Goal: Task Accomplishment & Management: Manage account settings

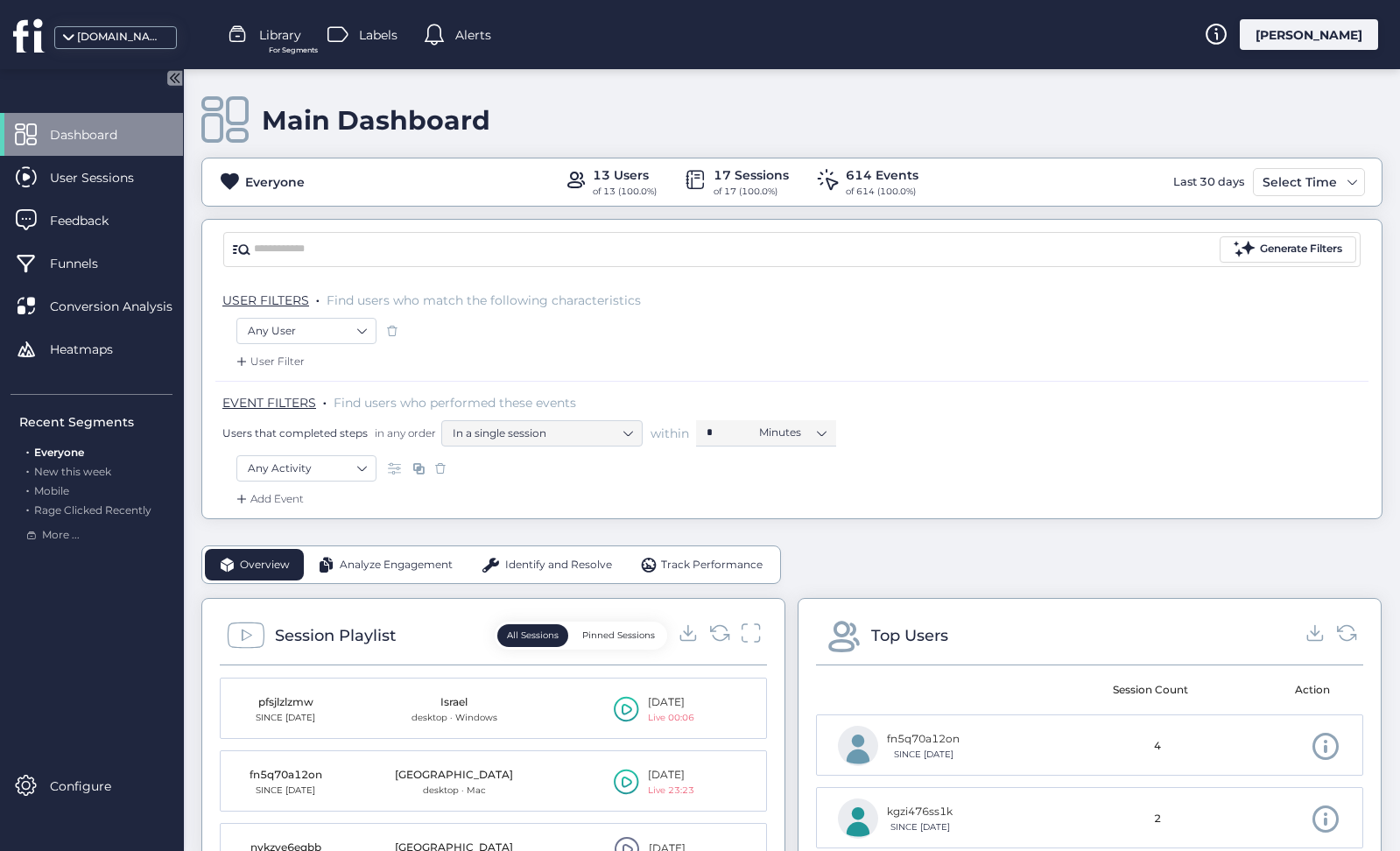
scroll to position [59, 0]
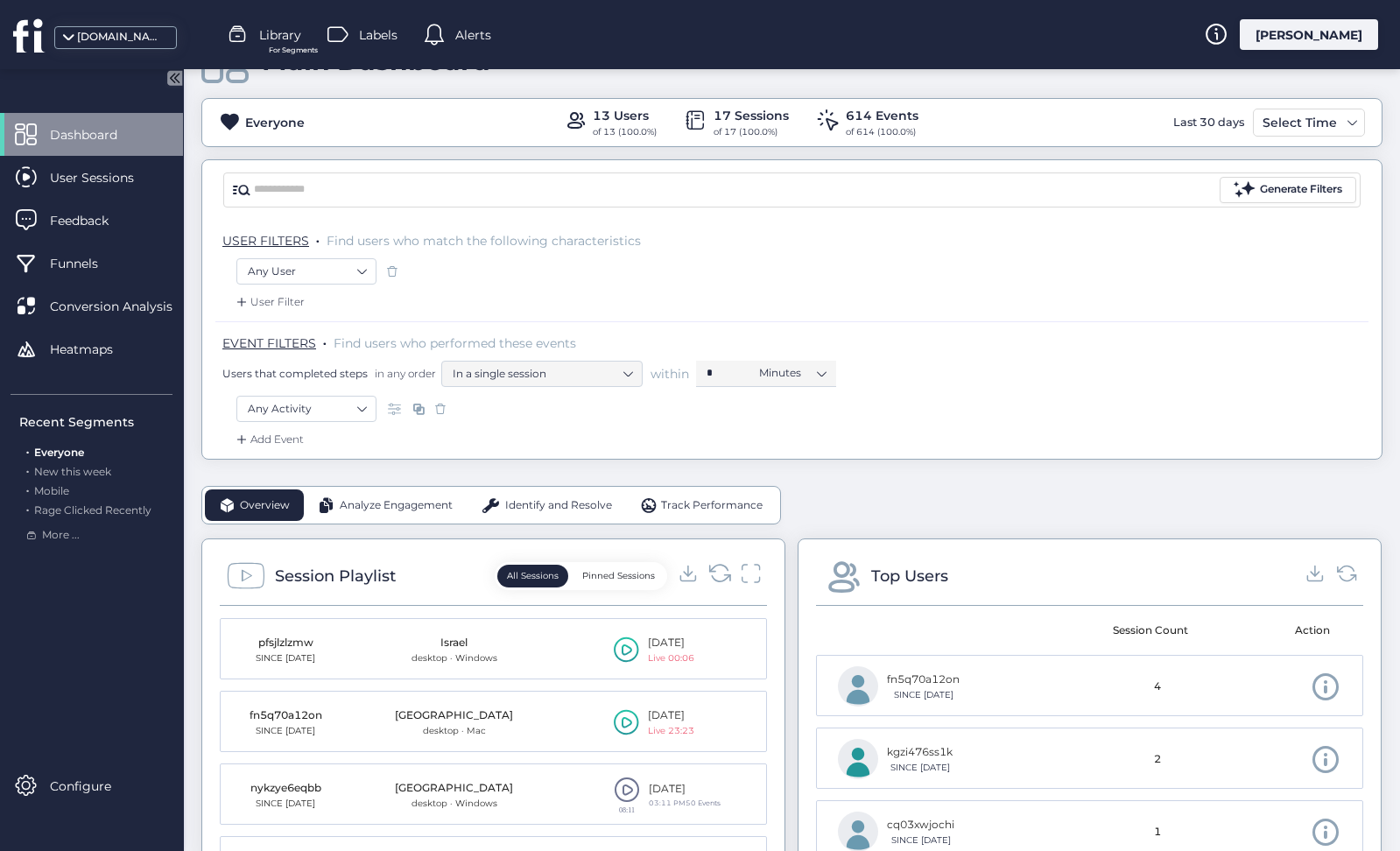
click at [723, 569] on icon at bounding box center [720, 572] width 23 height 23
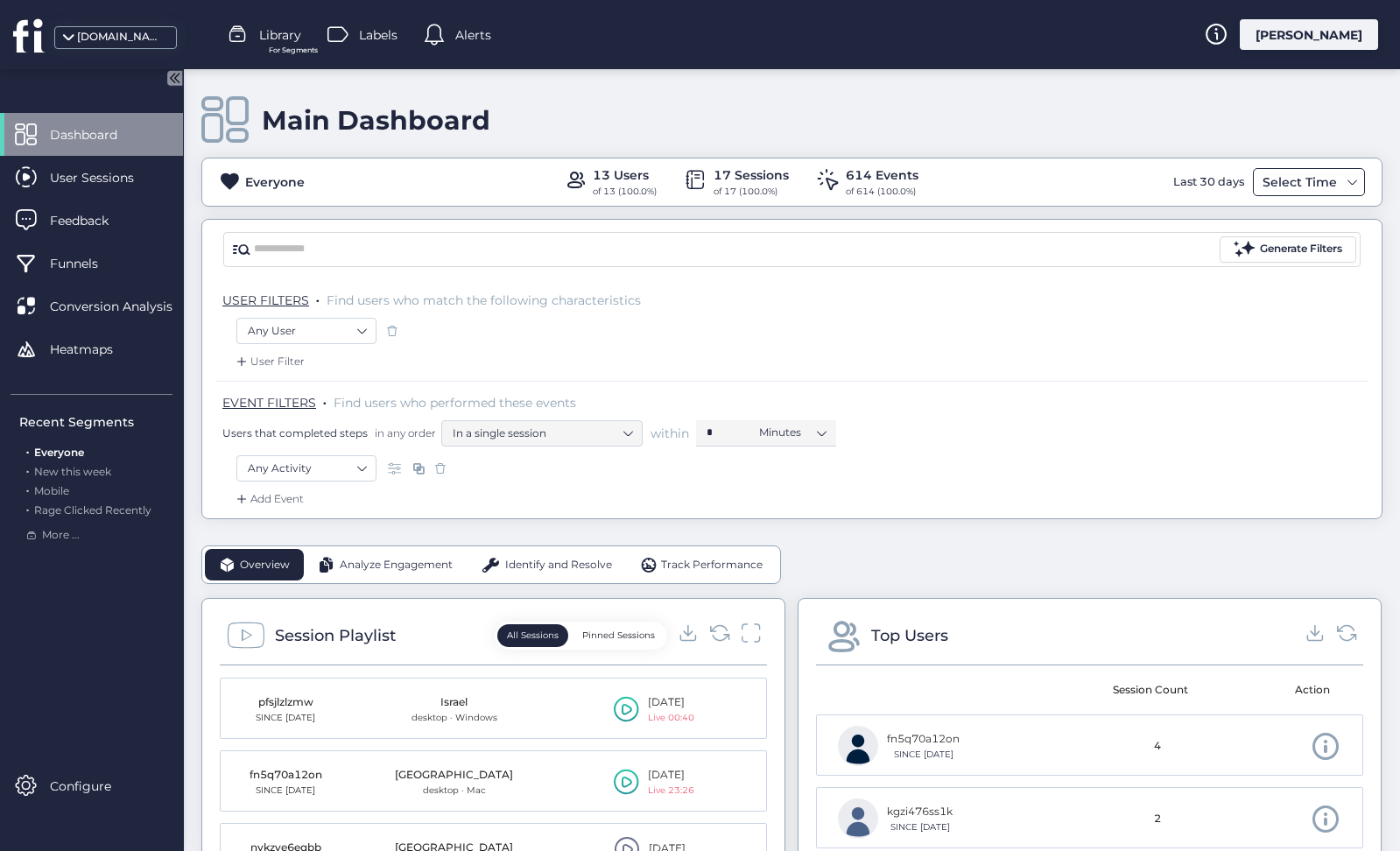
click at [1284, 184] on div "Select Time" at bounding box center [1299, 182] width 84 height 21
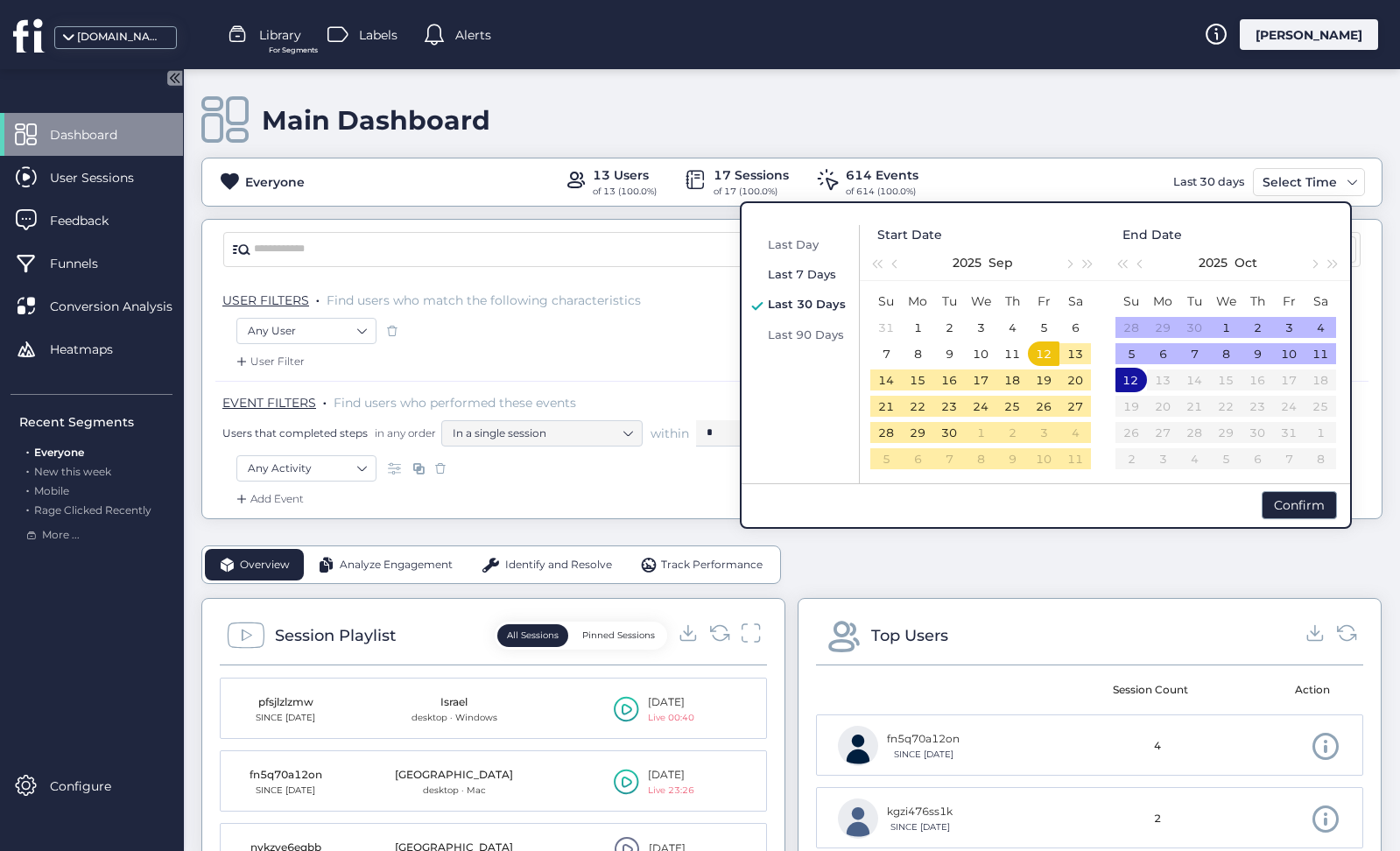
click at [803, 283] on div "Last 7 Days" at bounding box center [807, 273] width 86 height 21
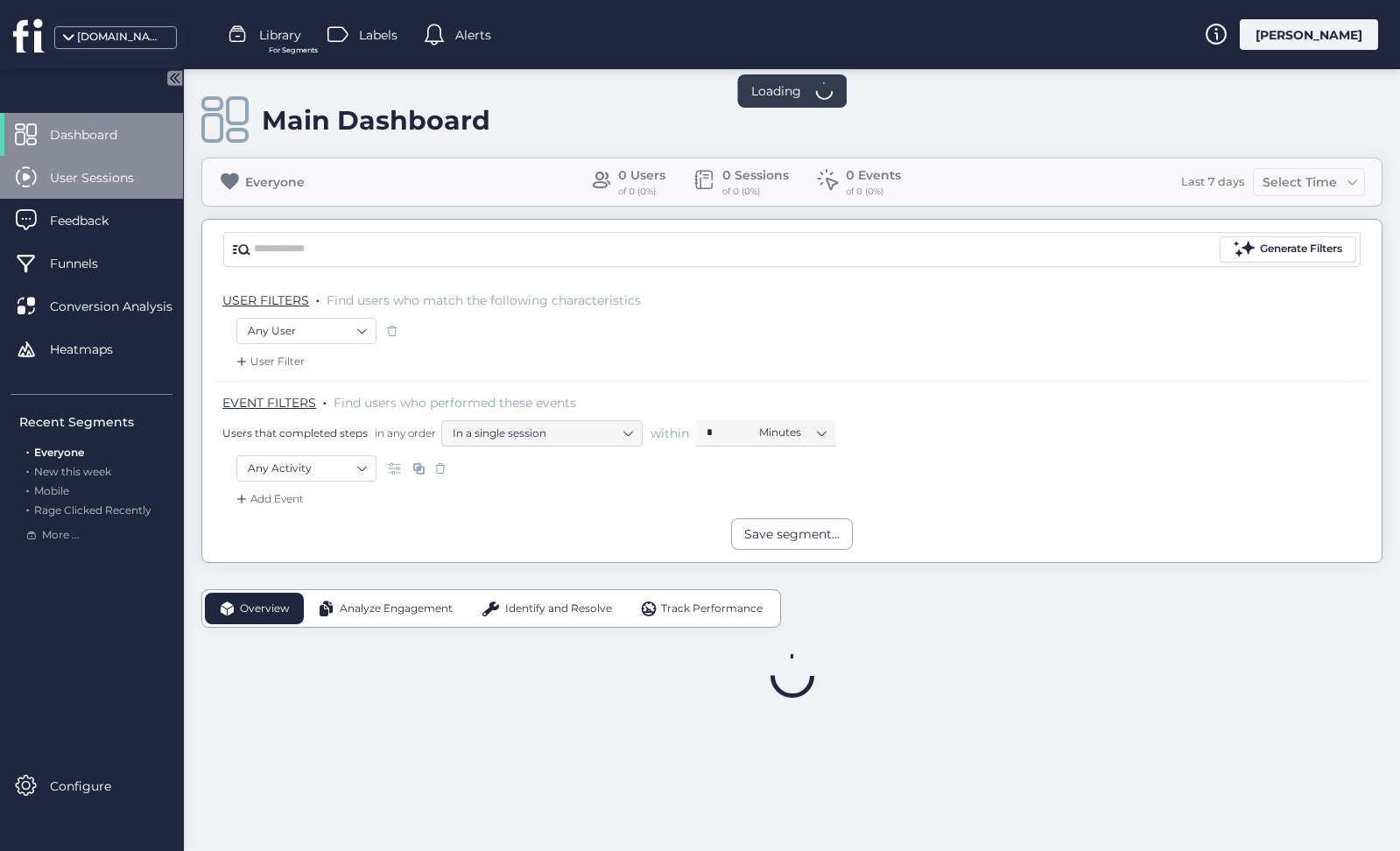
click at [137, 183] on span "User Sessions" at bounding box center [104, 178] width 110 height 20
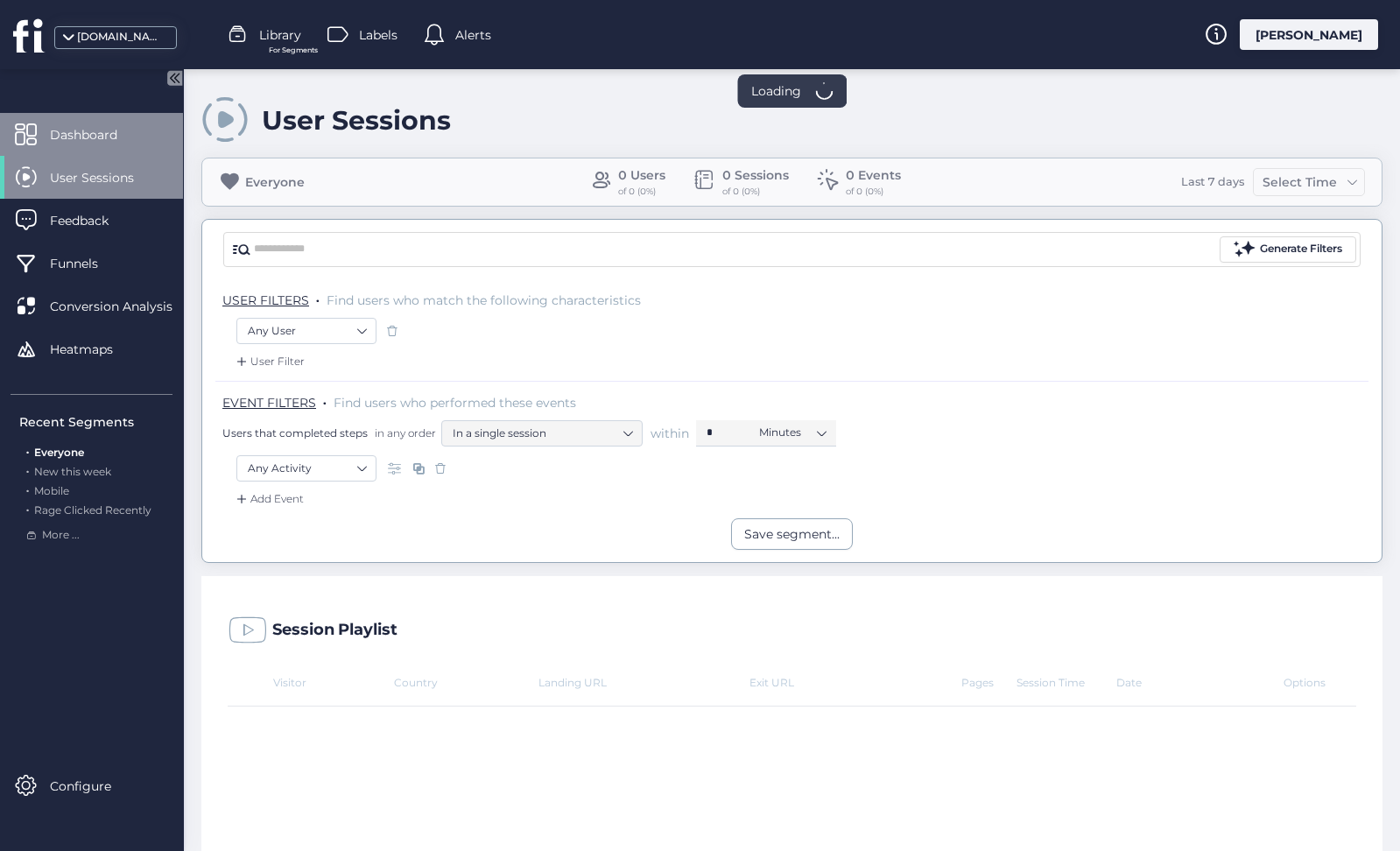
click at [126, 130] on span "Dashboard" at bounding box center [97, 134] width 94 height 20
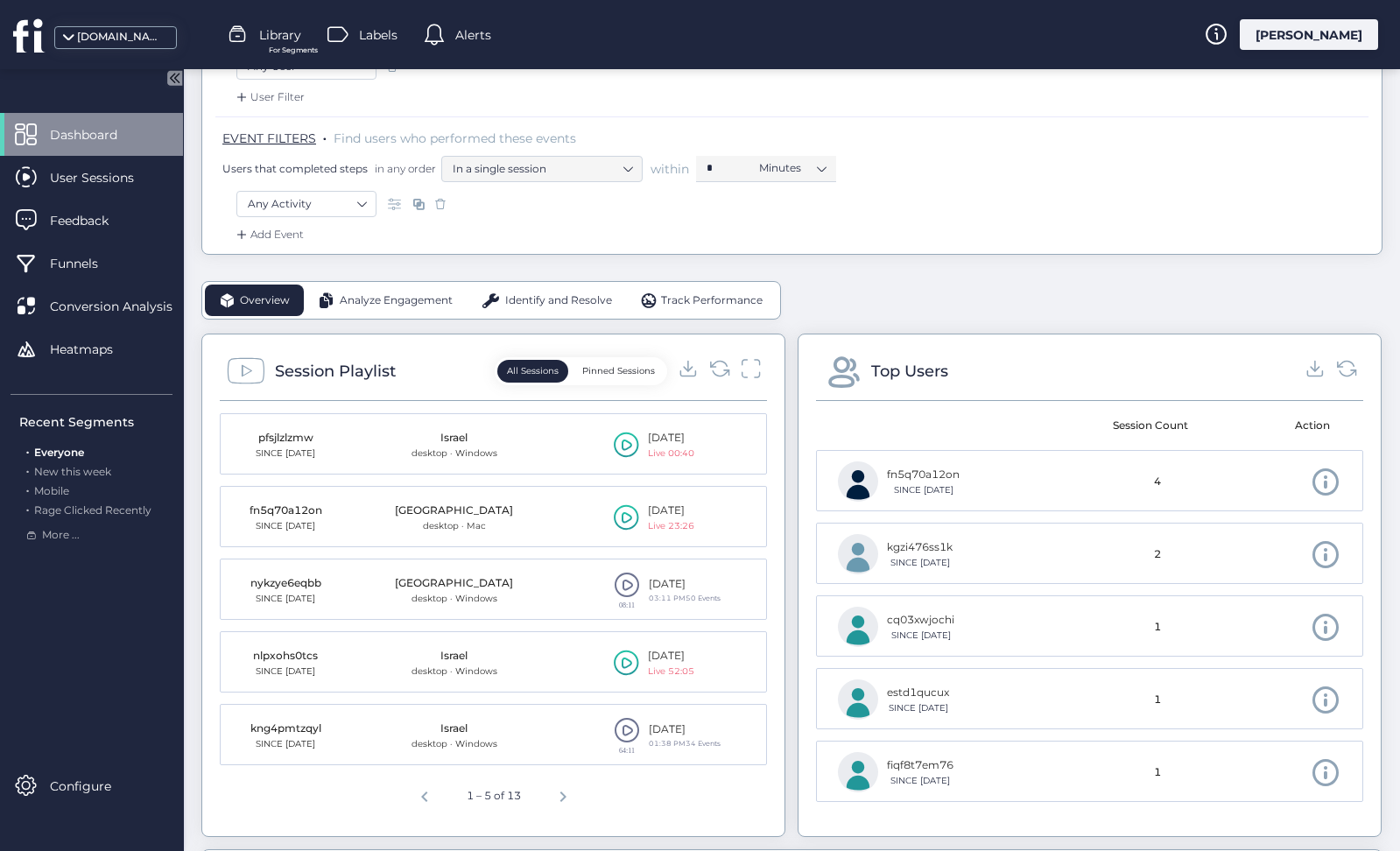
scroll to position [287, 0]
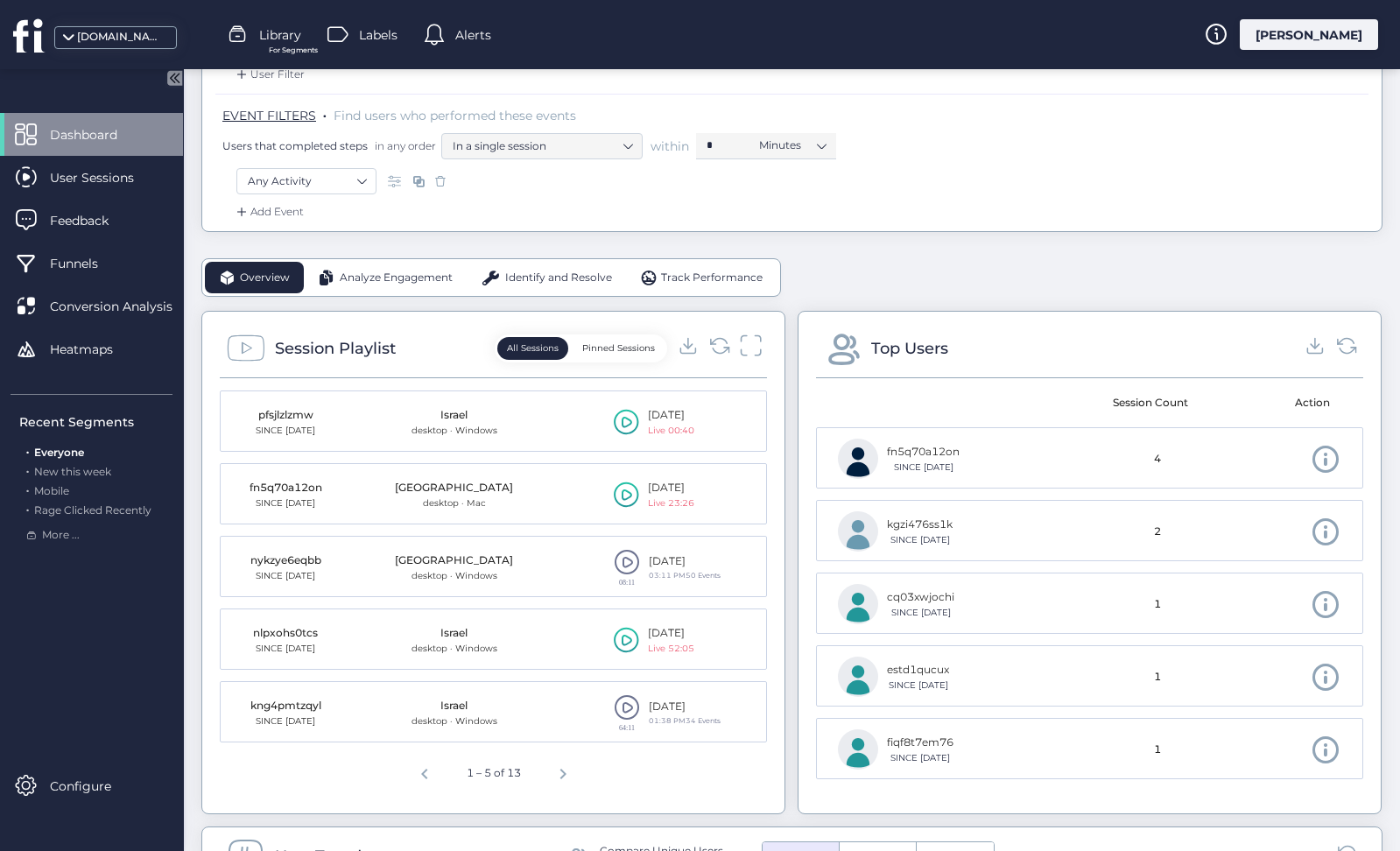
click at [749, 349] on icon at bounding box center [751, 345] width 23 height 23
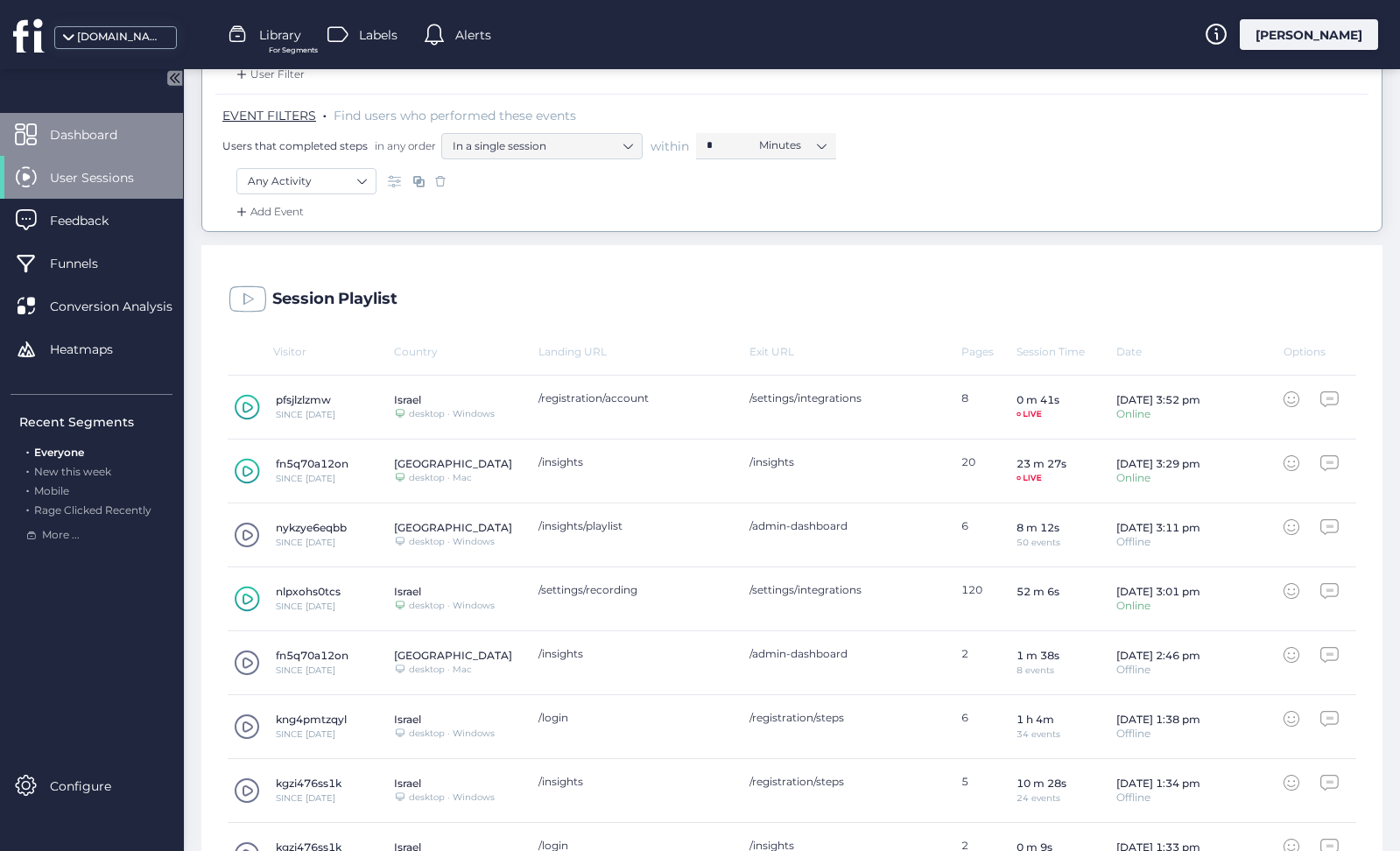
click at [126, 136] on span "Dashboard" at bounding box center [97, 134] width 94 height 20
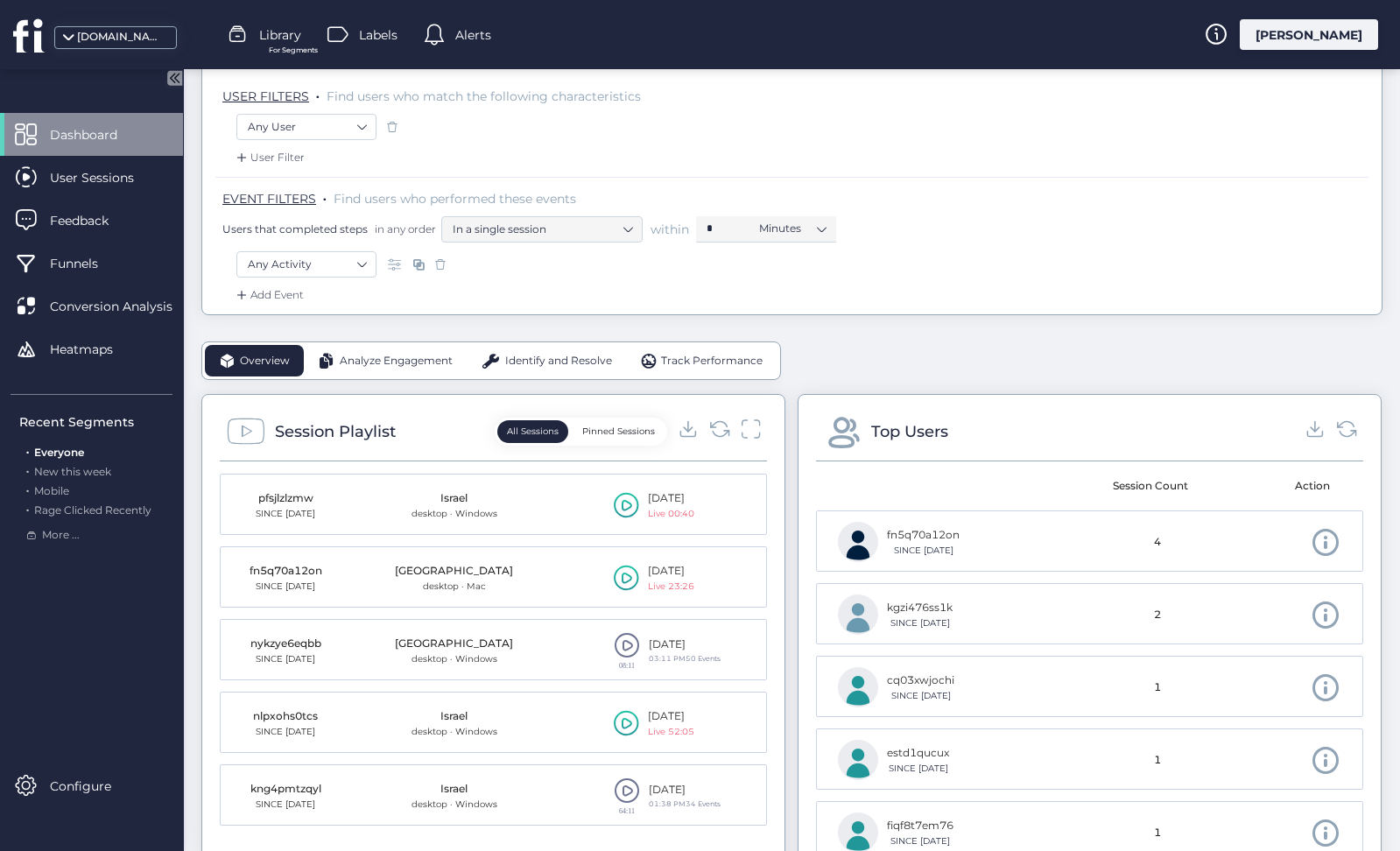
scroll to position [201, 0]
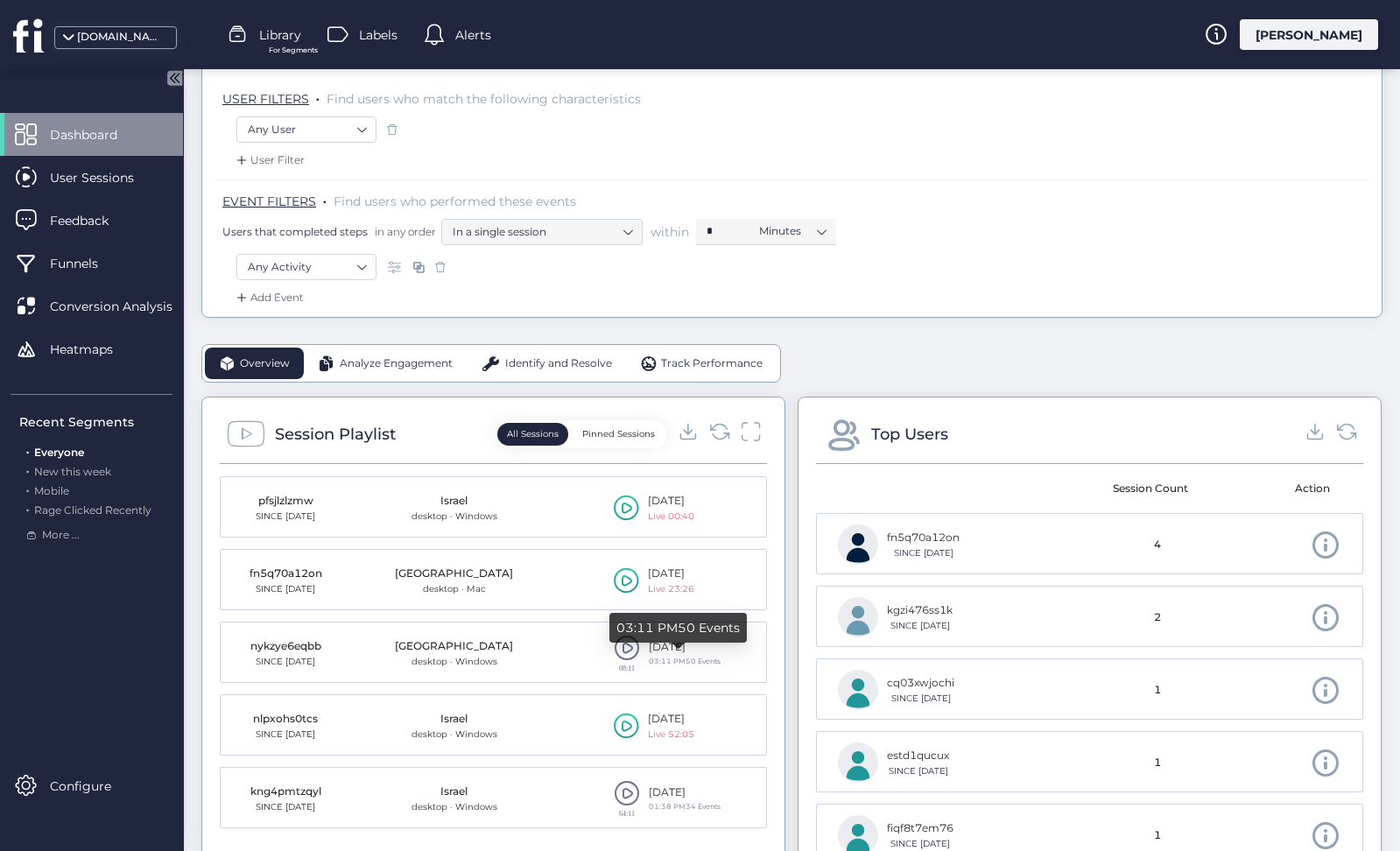
click at [682, 660] on div "03:11 PMㅤ50 Events" at bounding box center [685, 661] width 71 height 11
click at [688, 660] on div "03:11 PMㅤ50 Events" at bounding box center [685, 661] width 71 height 11
click at [753, 426] on icon at bounding box center [751, 430] width 23 height 23
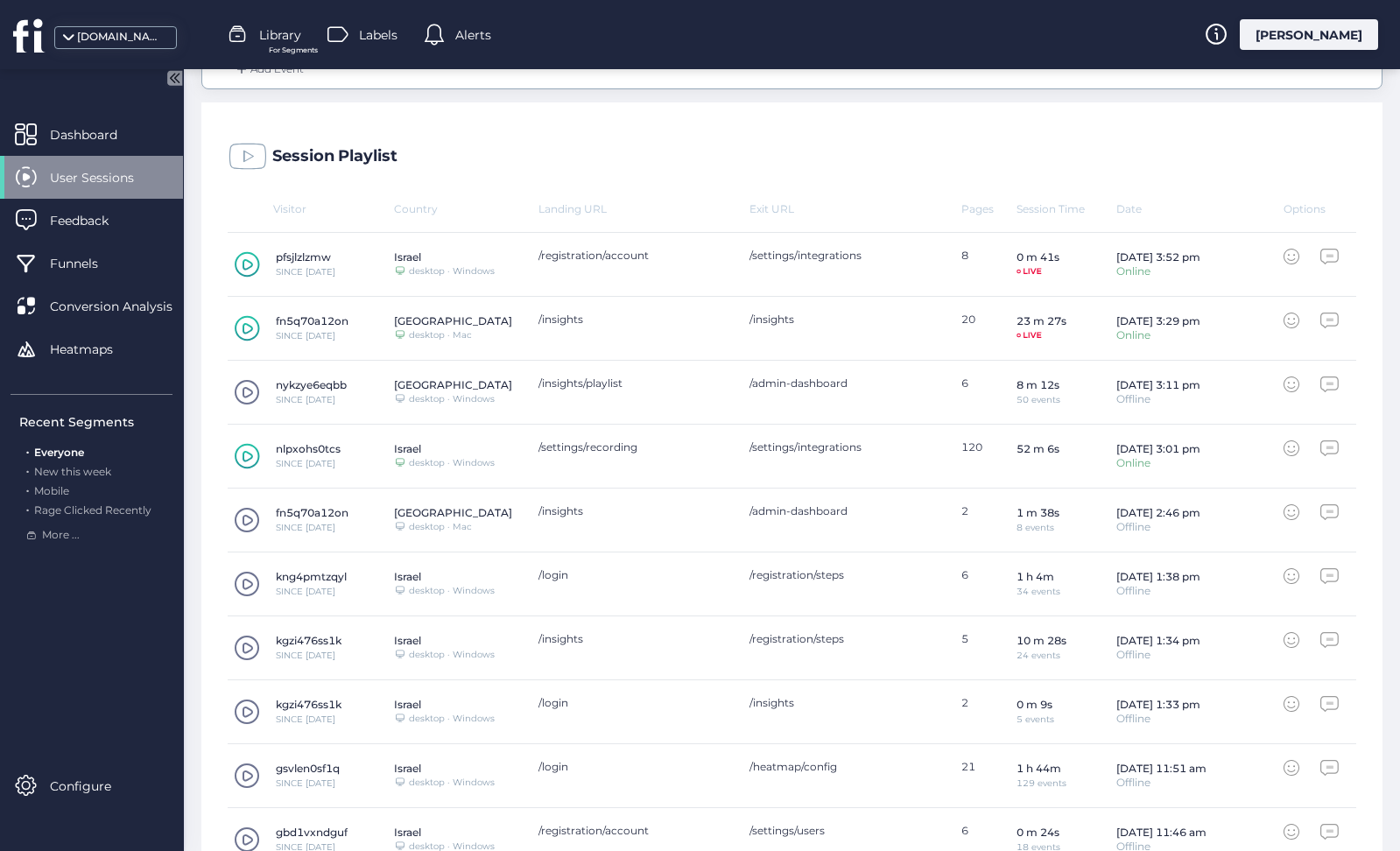
scroll to position [462, 0]
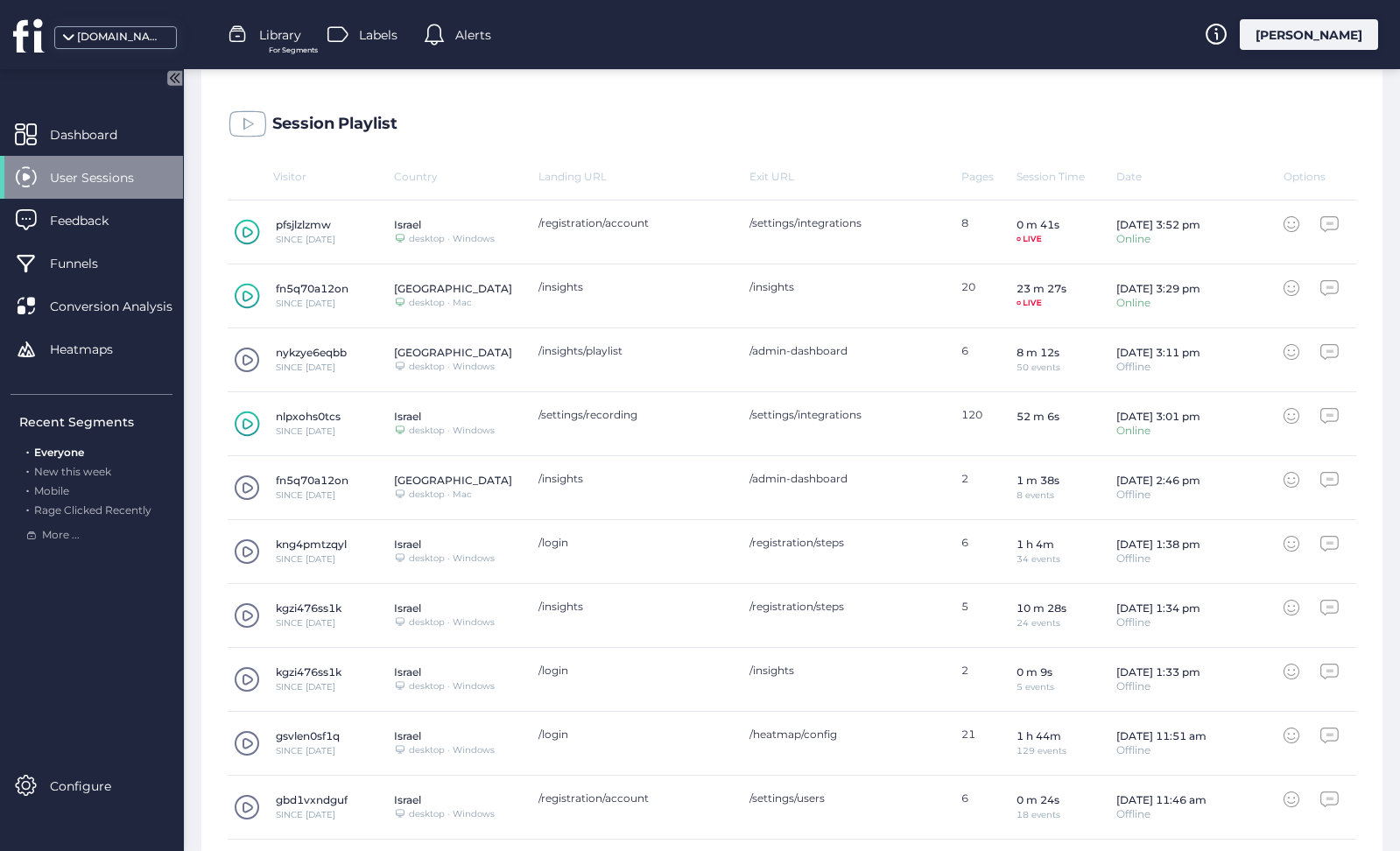
click at [250, 612] on span at bounding box center [247, 615] width 26 height 26
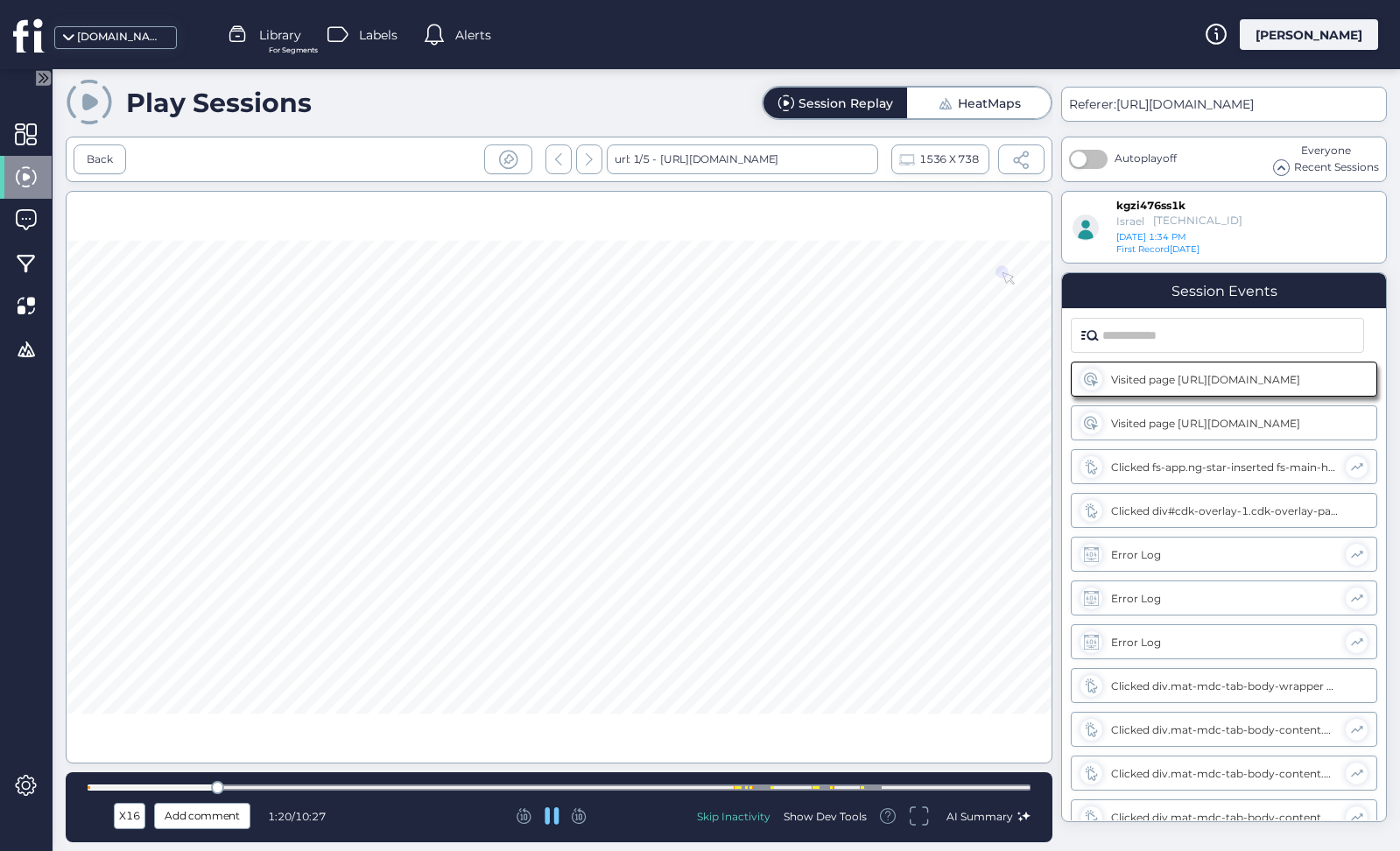
click at [741, 785] on div at bounding box center [559, 787] width 943 height 7
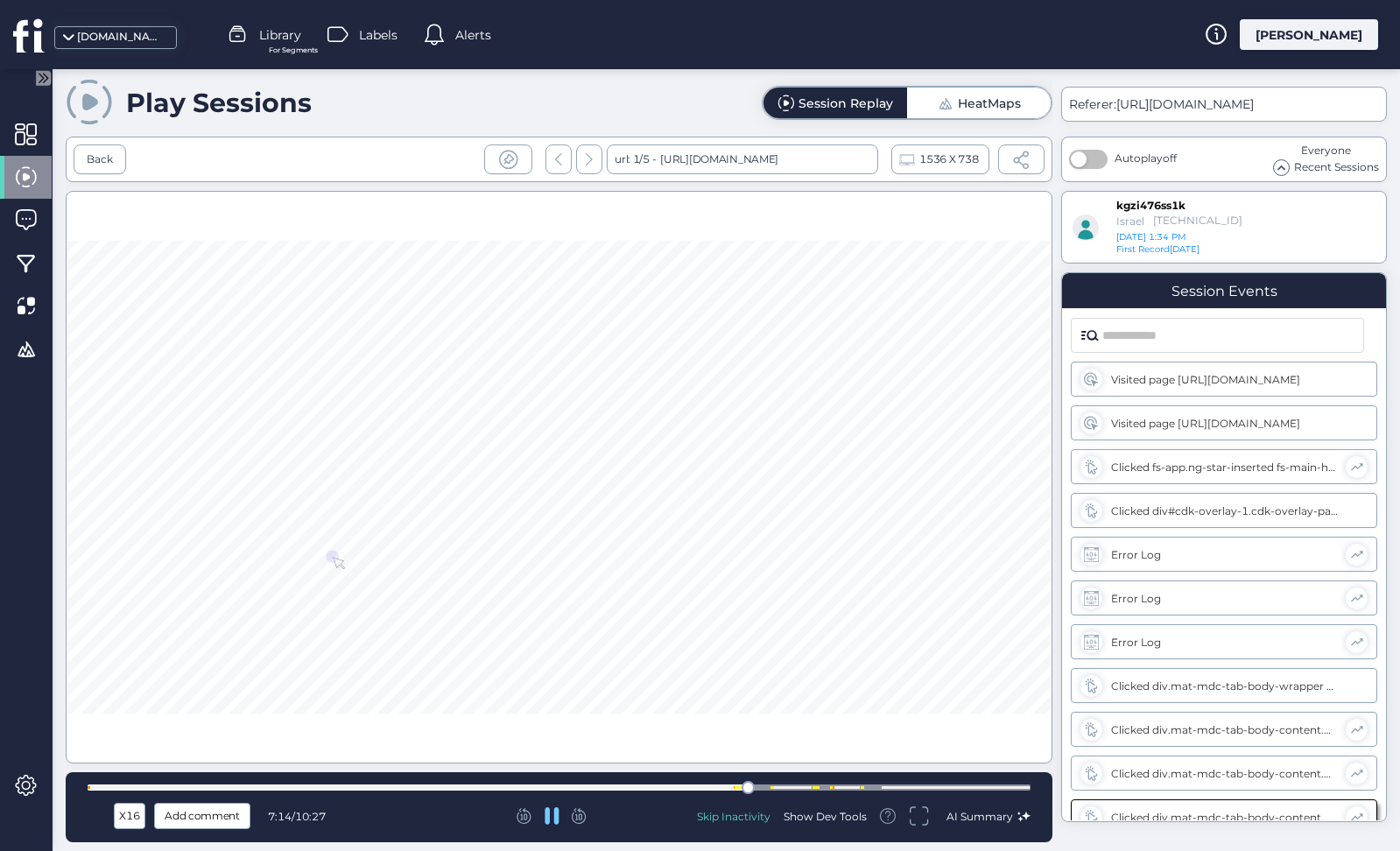
scroll to position [192, 0]
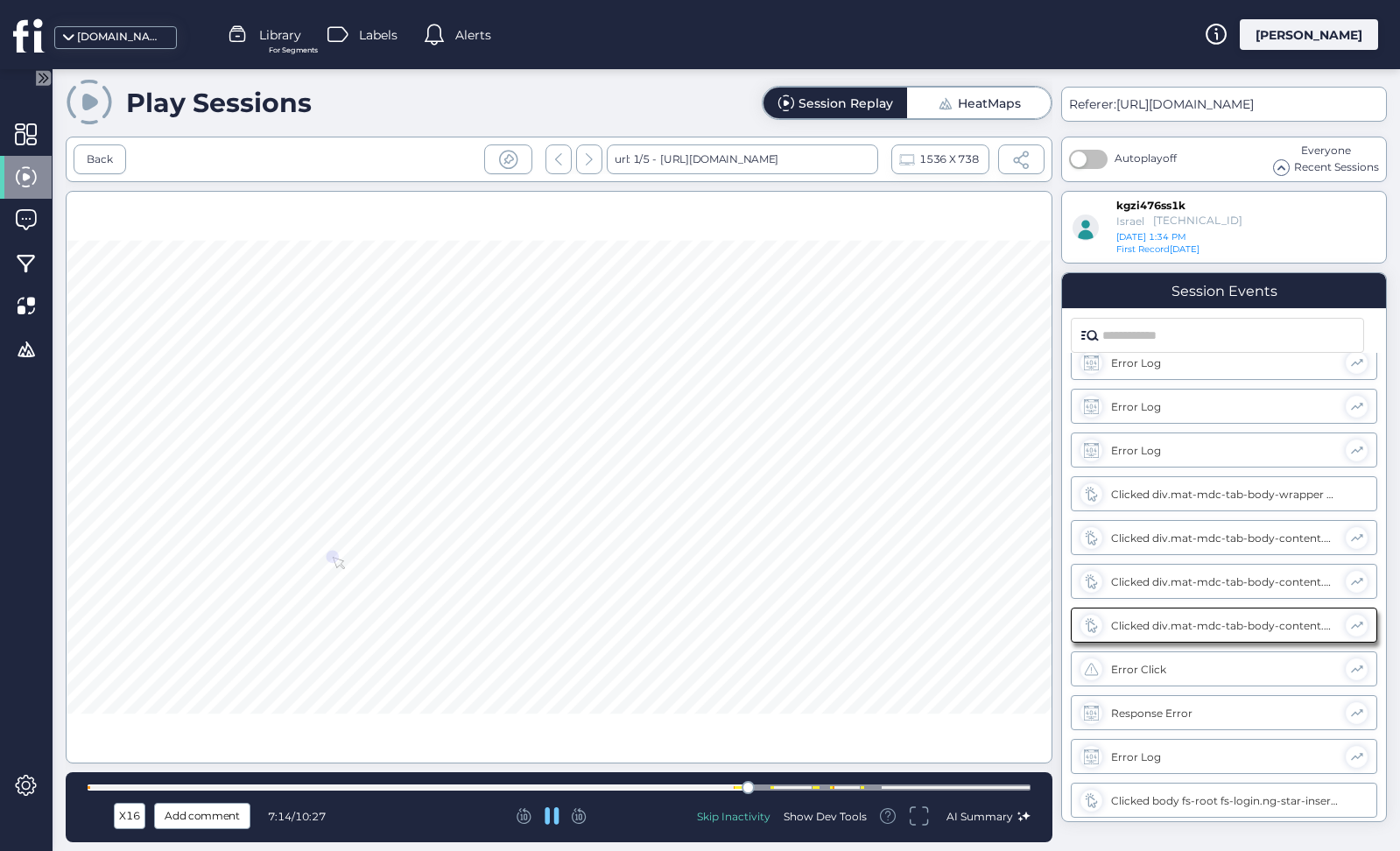
click at [754, 785] on div at bounding box center [748, 787] width 13 height 13
click at [554, 815] on icon at bounding box center [552, 815] width 14 height 15
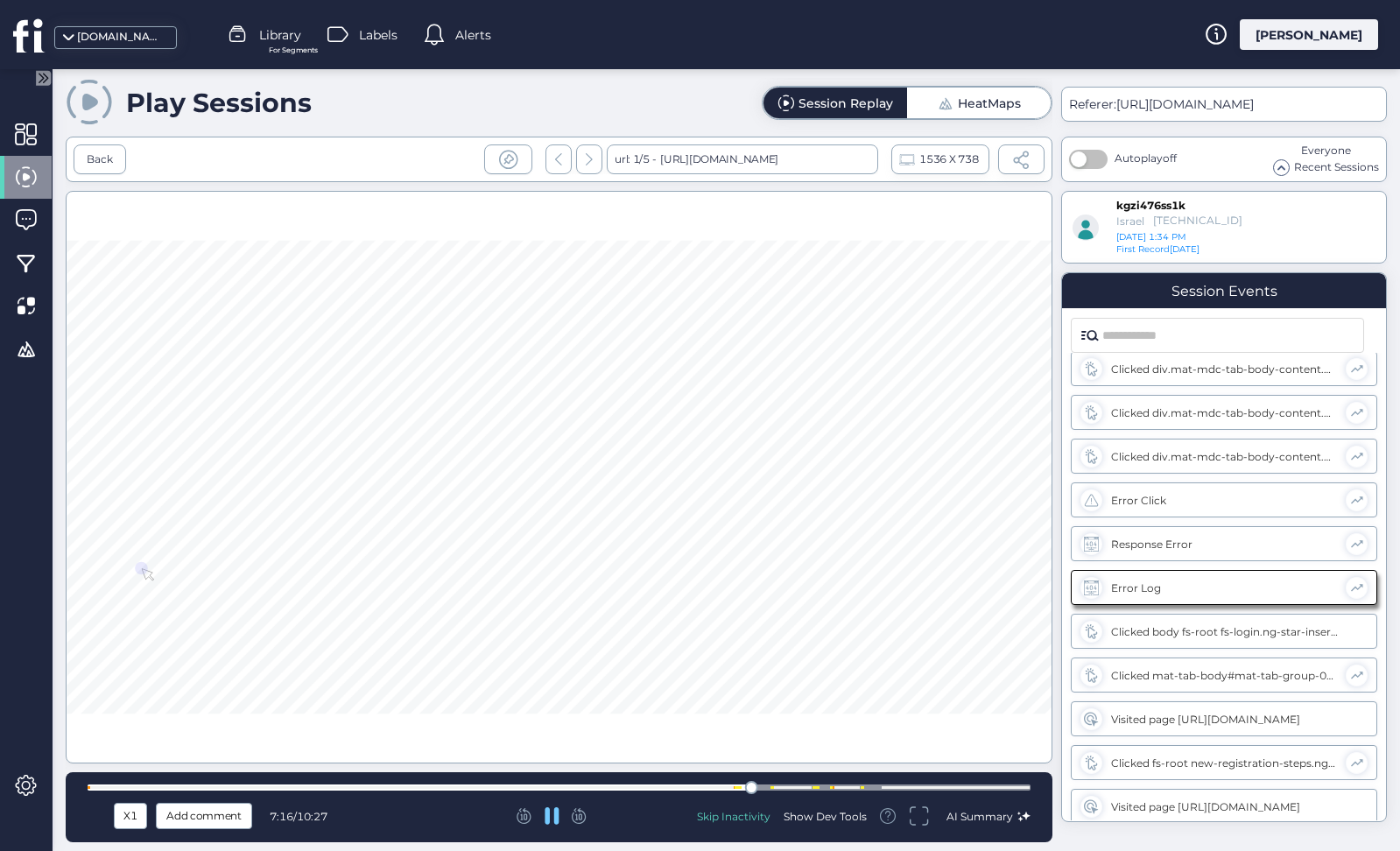
scroll to position [405, 0]
click at [814, 782] on div at bounding box center [559, 787] width 943 height 13
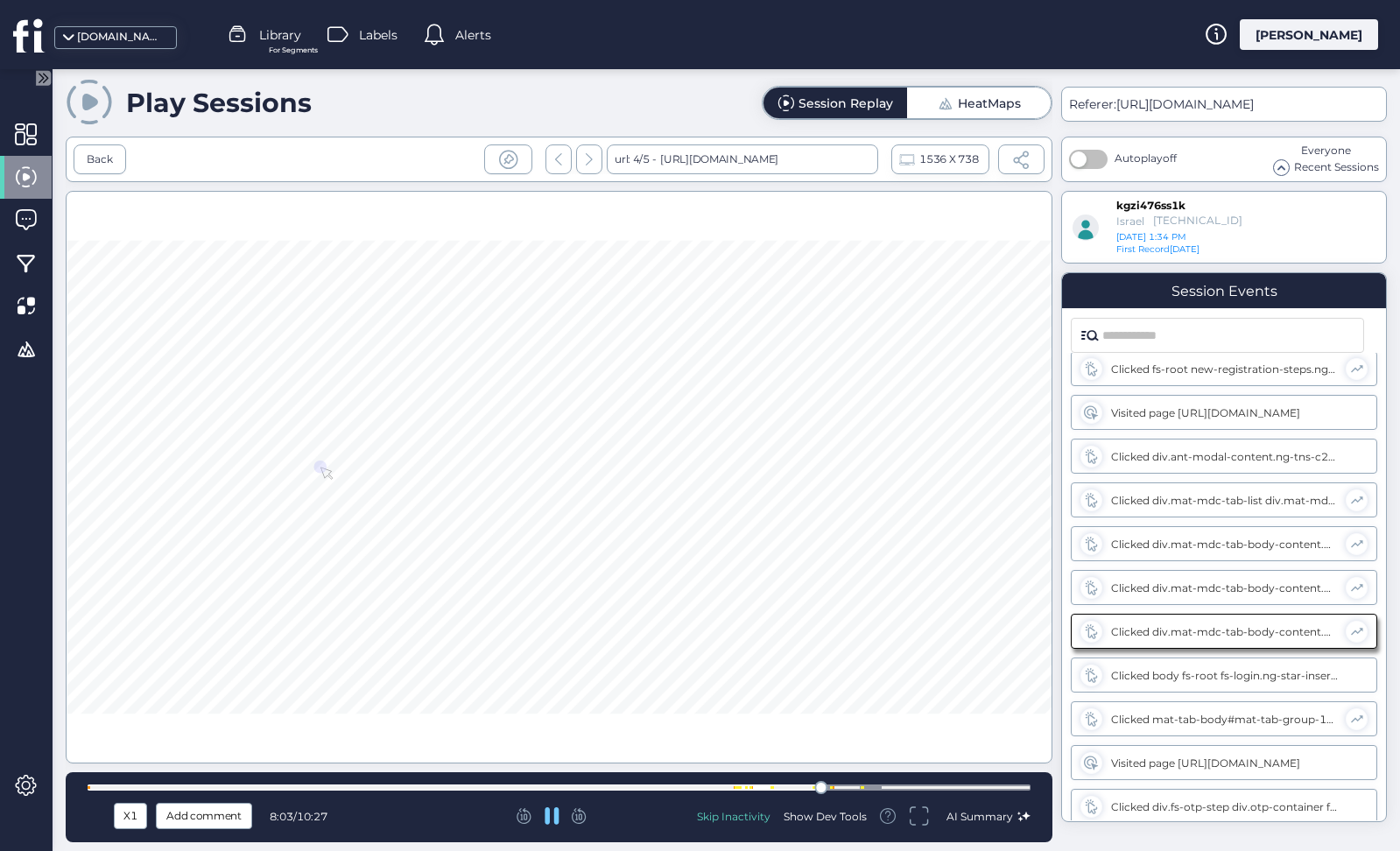
scroll to position [798, 0]
click at [876, 784] on div at bounding box center [559, 787] width 943 height 7
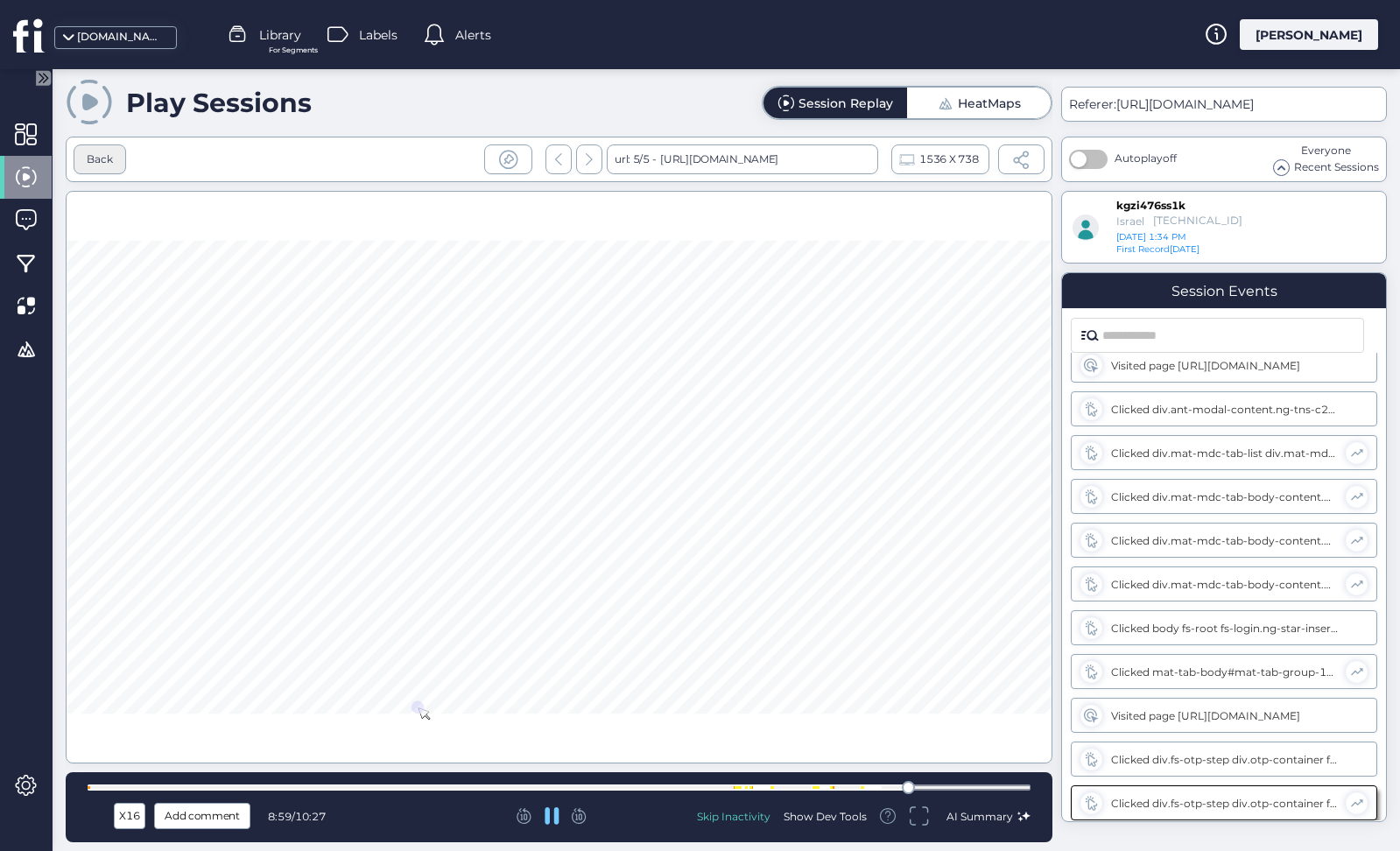
click at [113, 162] on div "Back" at bounding box center [100, 160] width 26 height 17
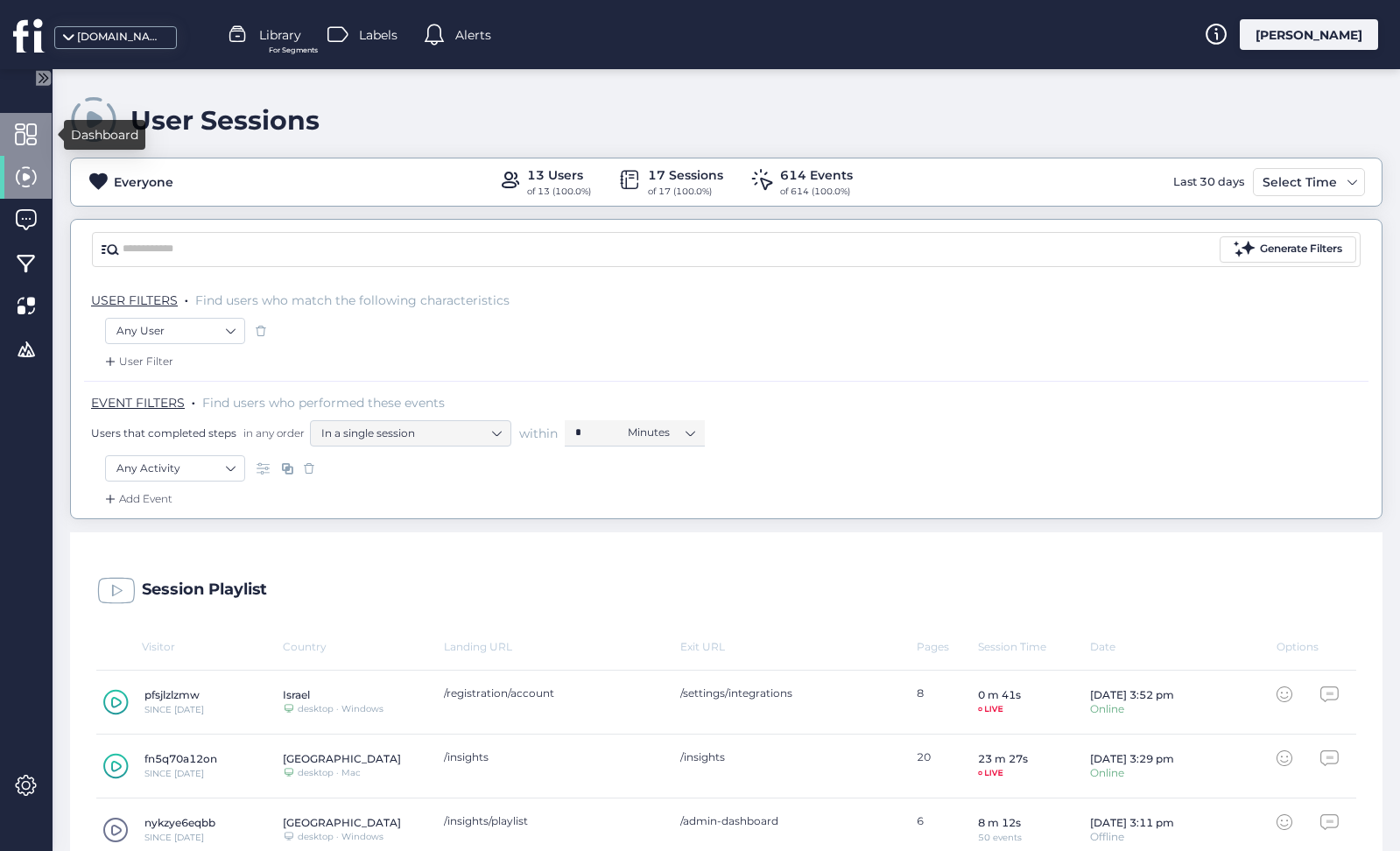
click at [34, 135] on span at bounding box center [25, 133] width 22 height 22
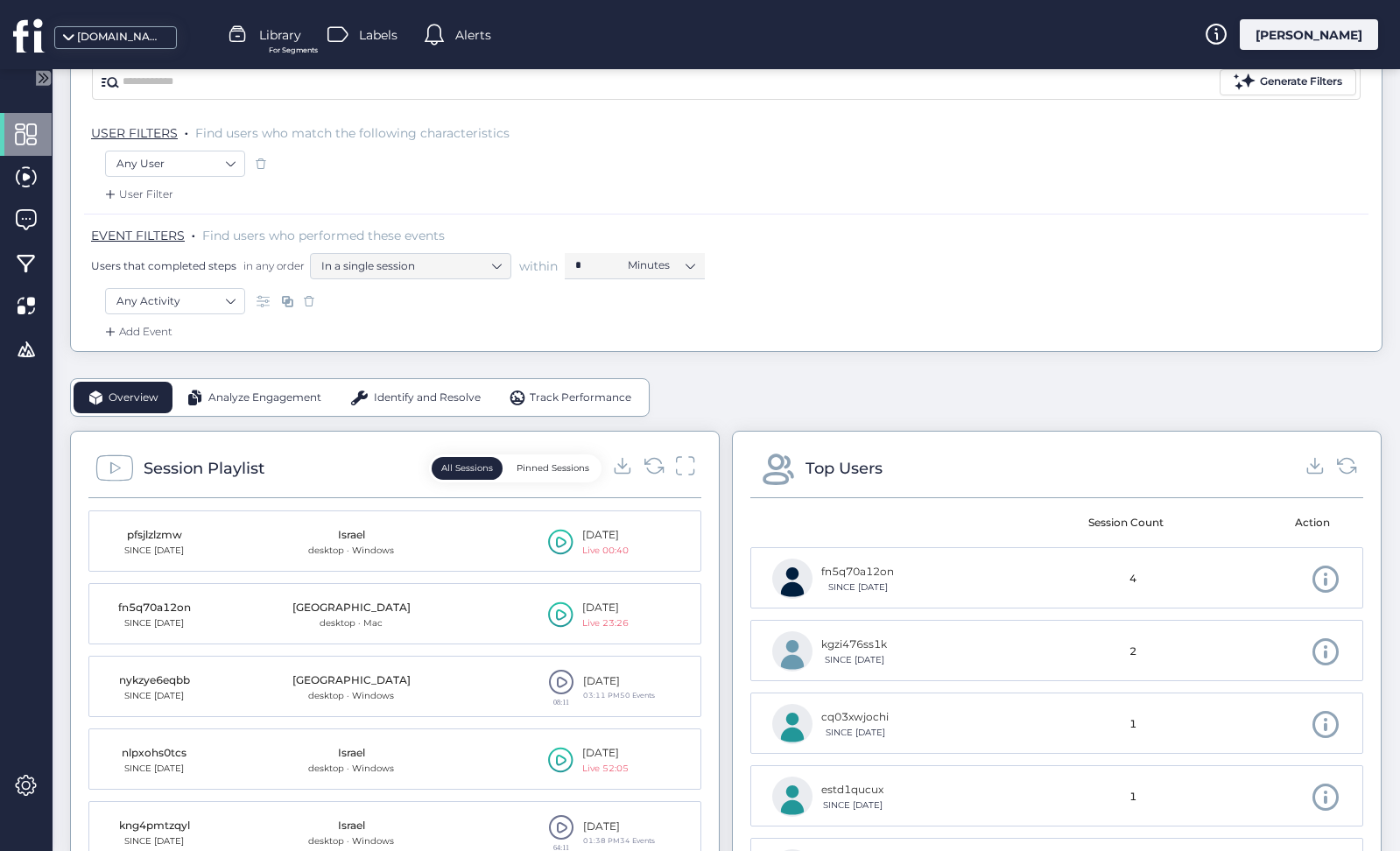
scroll to position [108, 0]
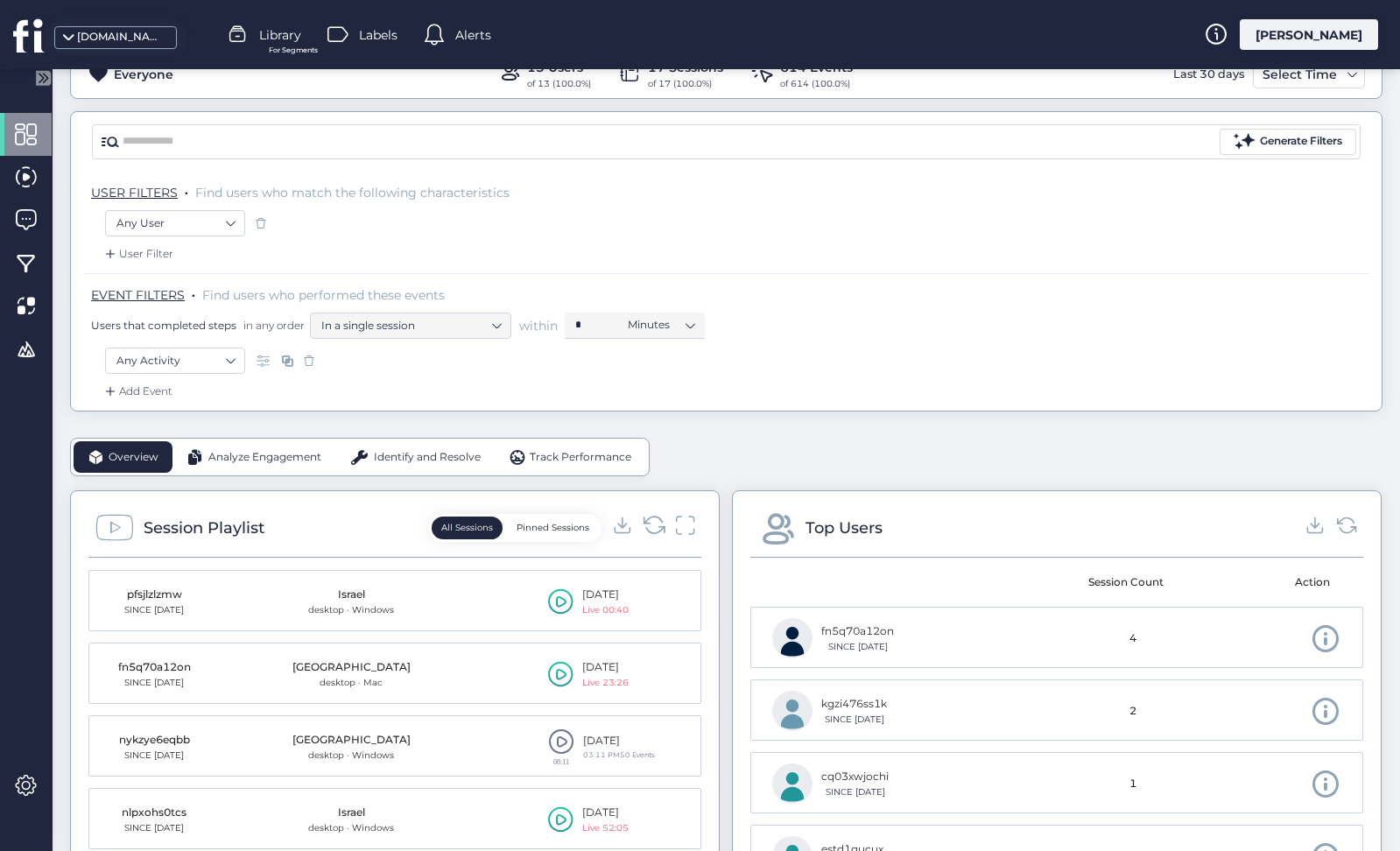
click at [652, 521] on icon at bounding box center [654, 524] width 23 height 23
click at [32, 793] on span at bounding box center [25, 785] width 22 height 22
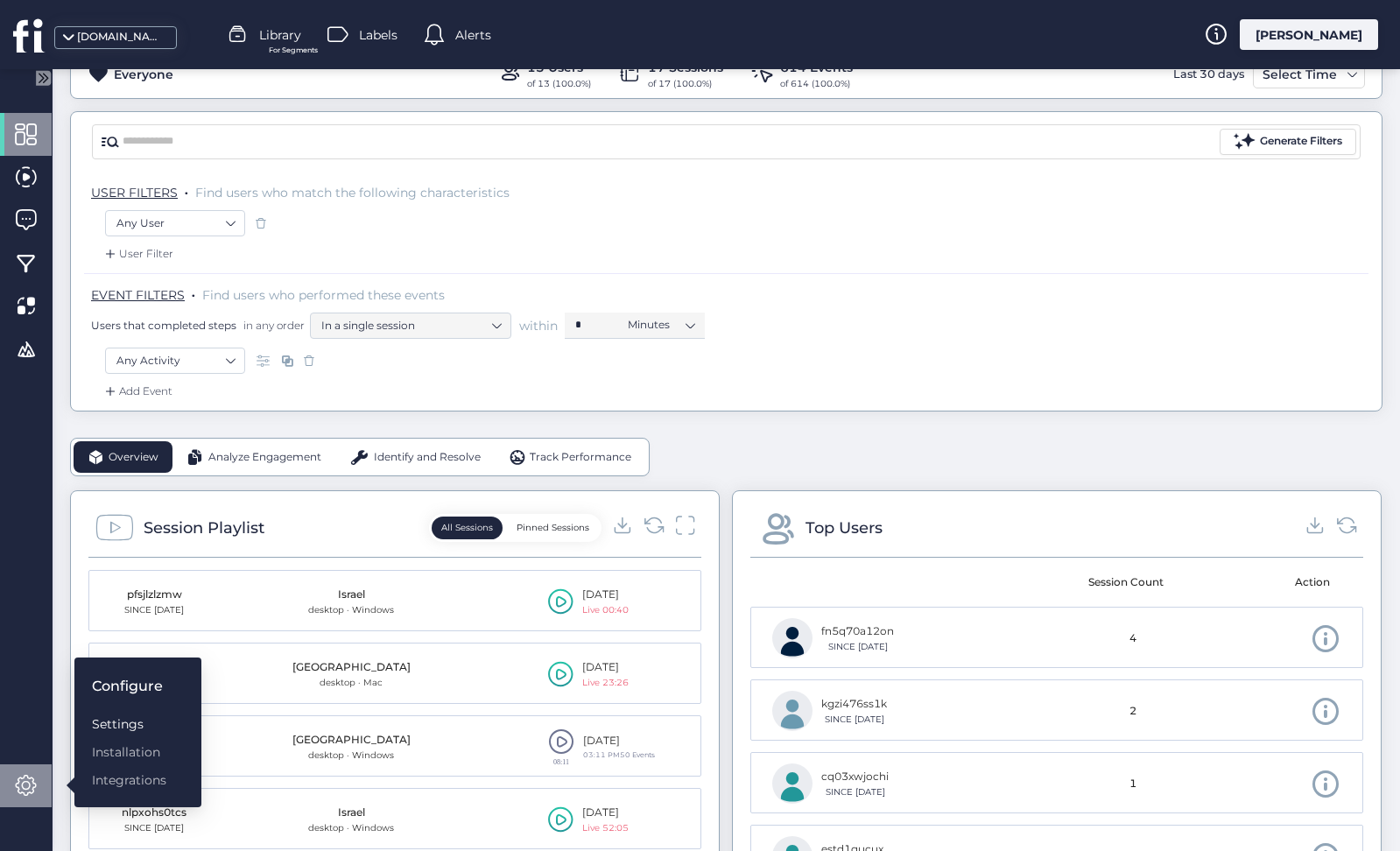
click at [147, 725] on div "Settings" at bounding box center [129, 723] width 74 height 20
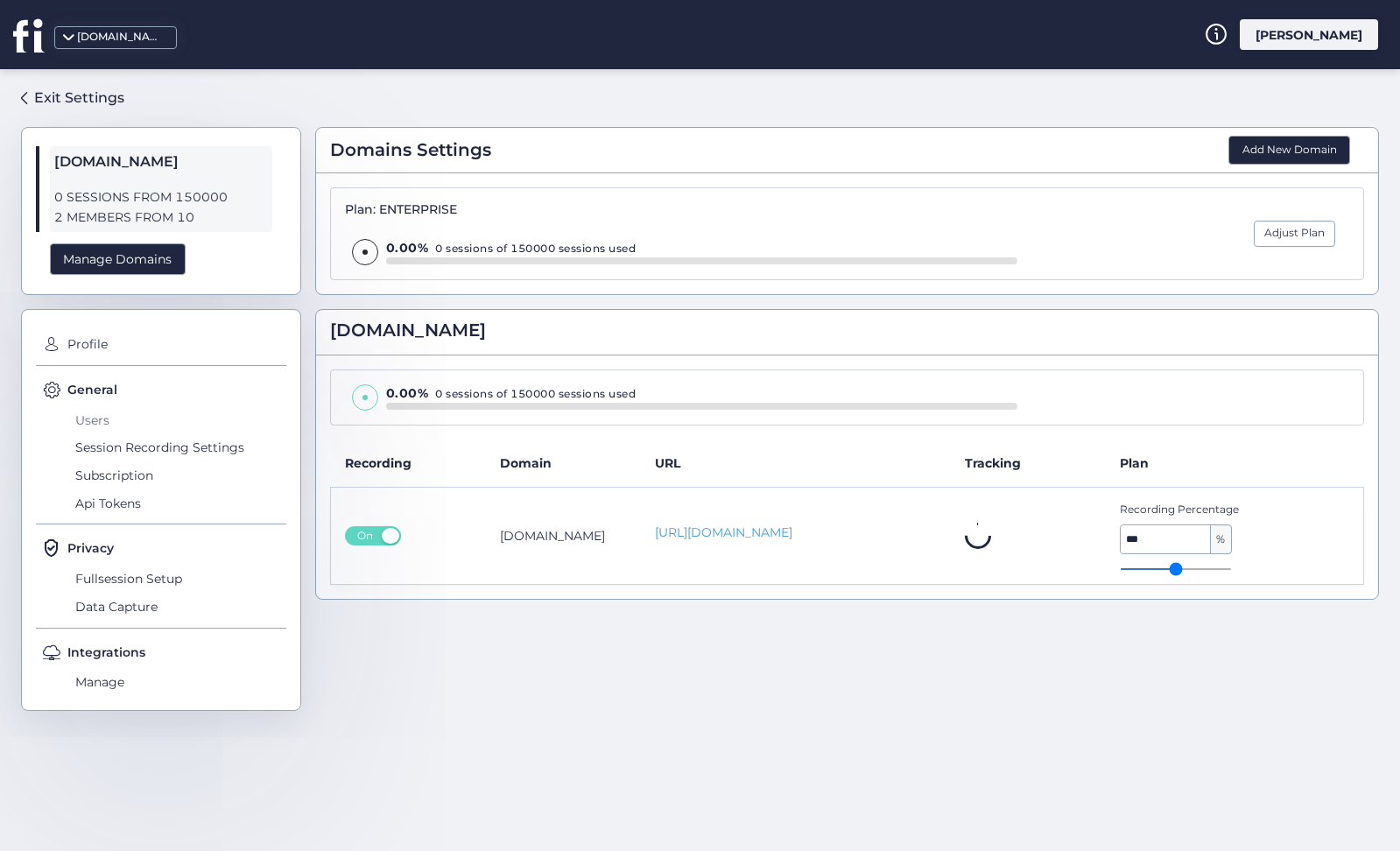
click at [106, 416] on span "Users" at bounding box center [178, 420] width 215 height 28
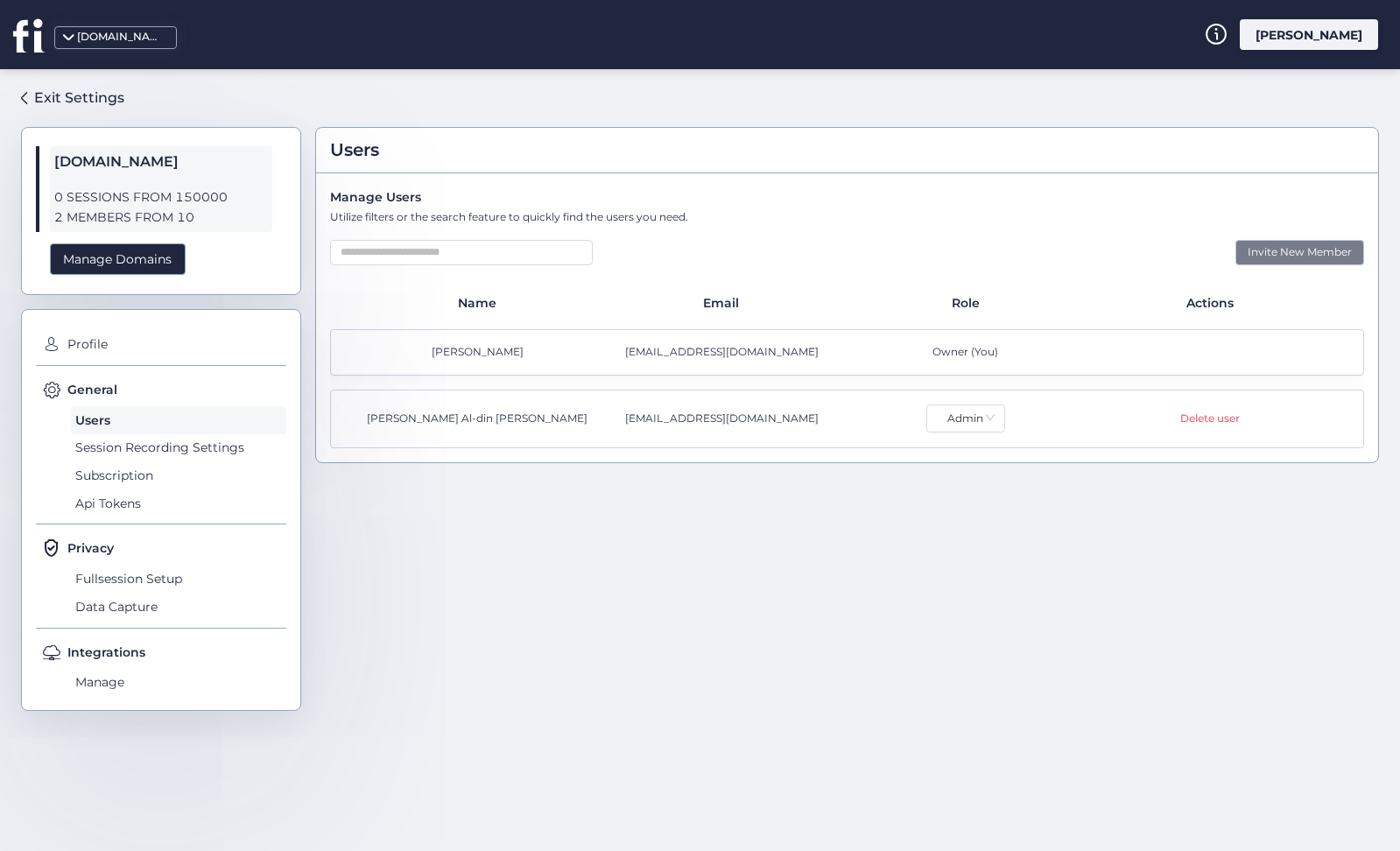
click at [1318, 257] on div "Invite New Member" at bounding box center [1299, 252] width 129 height 25
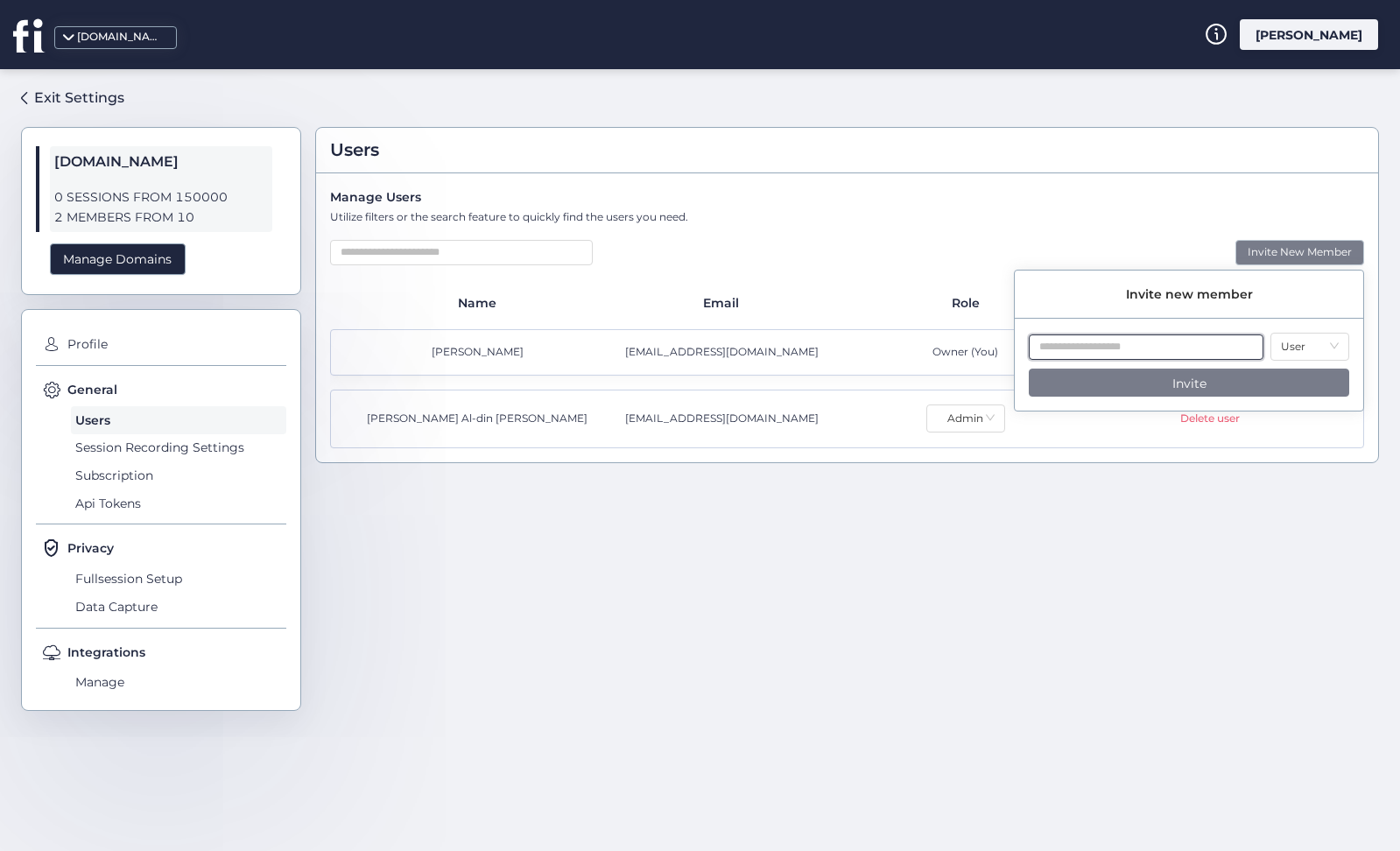
click at [1131, 348] on input "text" at bounding box center [1146, 347] width 235 height 25
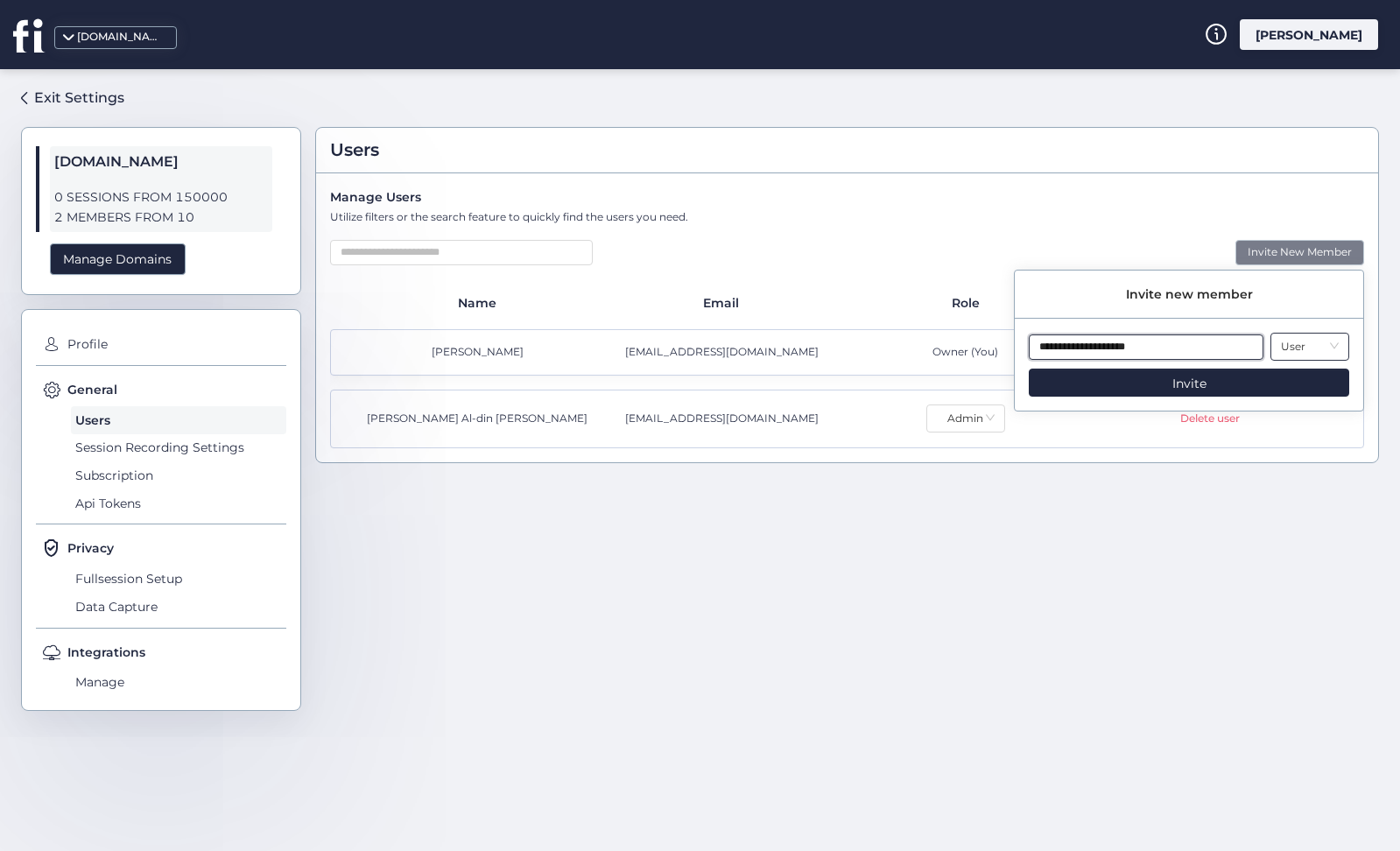
type input "**********"
click at [1310, 347] on nz-select-item "User" at bounding box center [1310, 347] width 58 height 26
click at [1298, 405] on div "Admin" at bounding box center [1310, 408] width 56 height 17
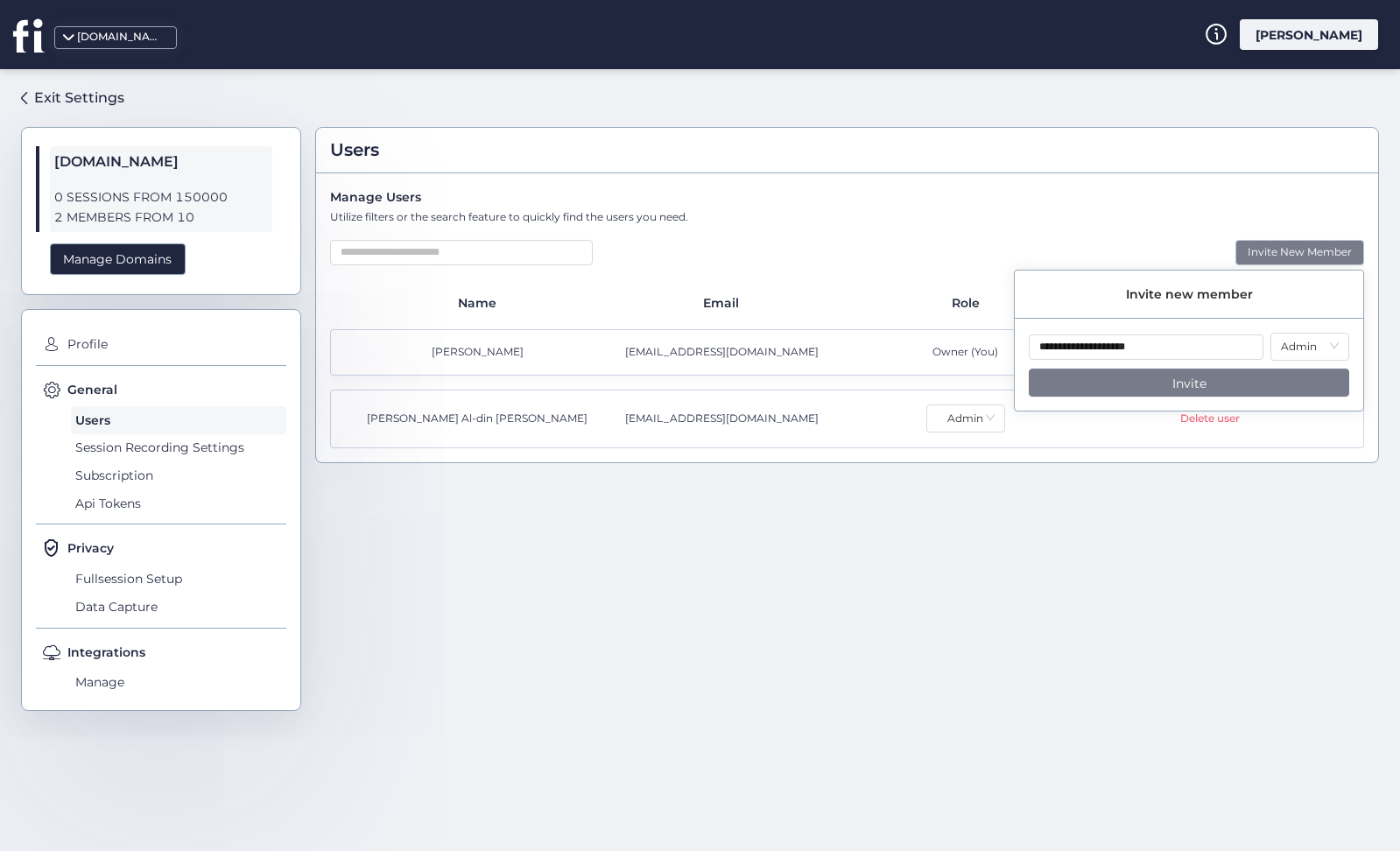
click at [1171, 384] on button "Invite" at bounding box center [1189, 382] width 320 height 28
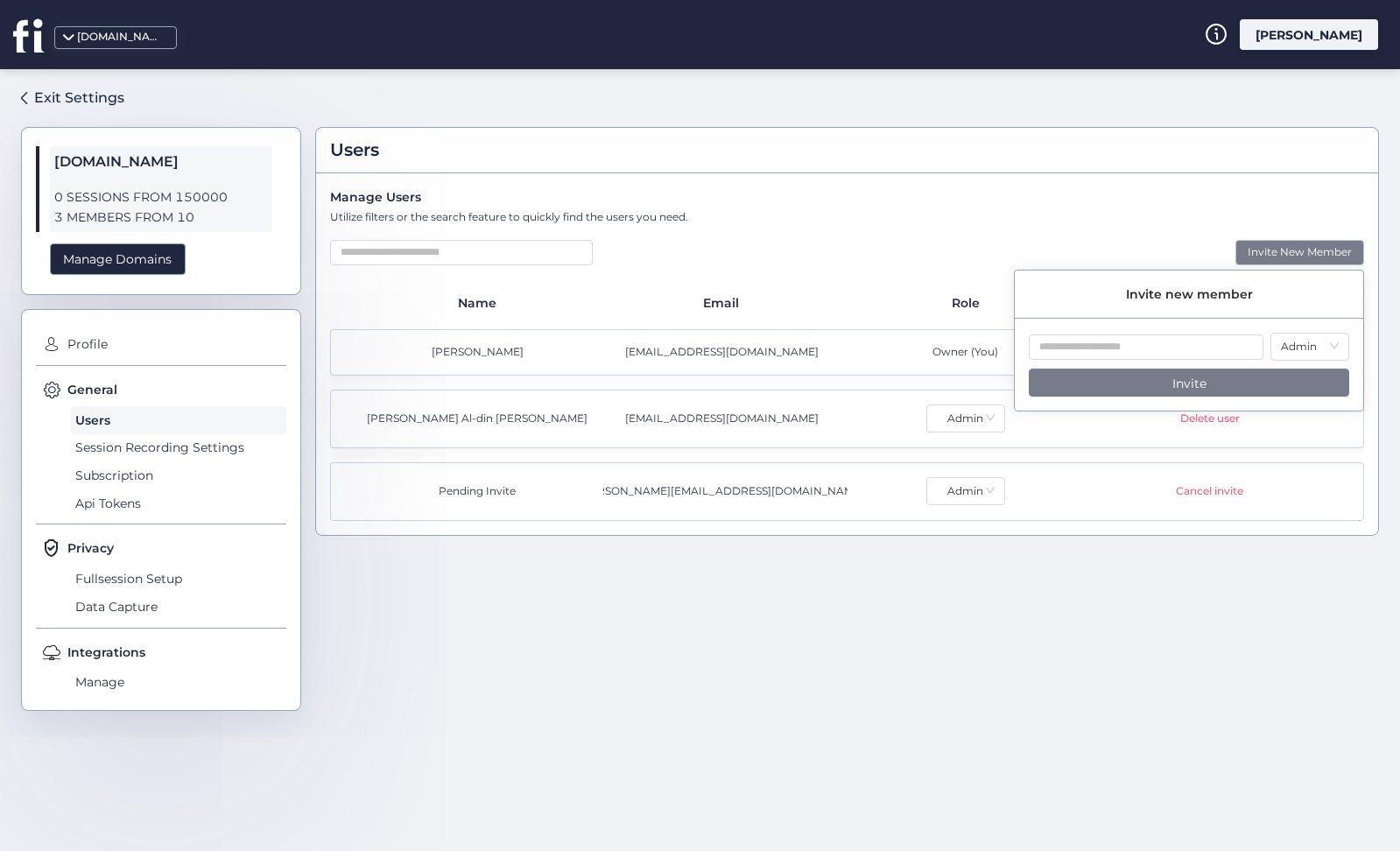
click at [921, 597] on div "Users Manage Users Utilize filters or the search feature to quickly find the us…" at bounding box center [847, 453] width 1064 height 739
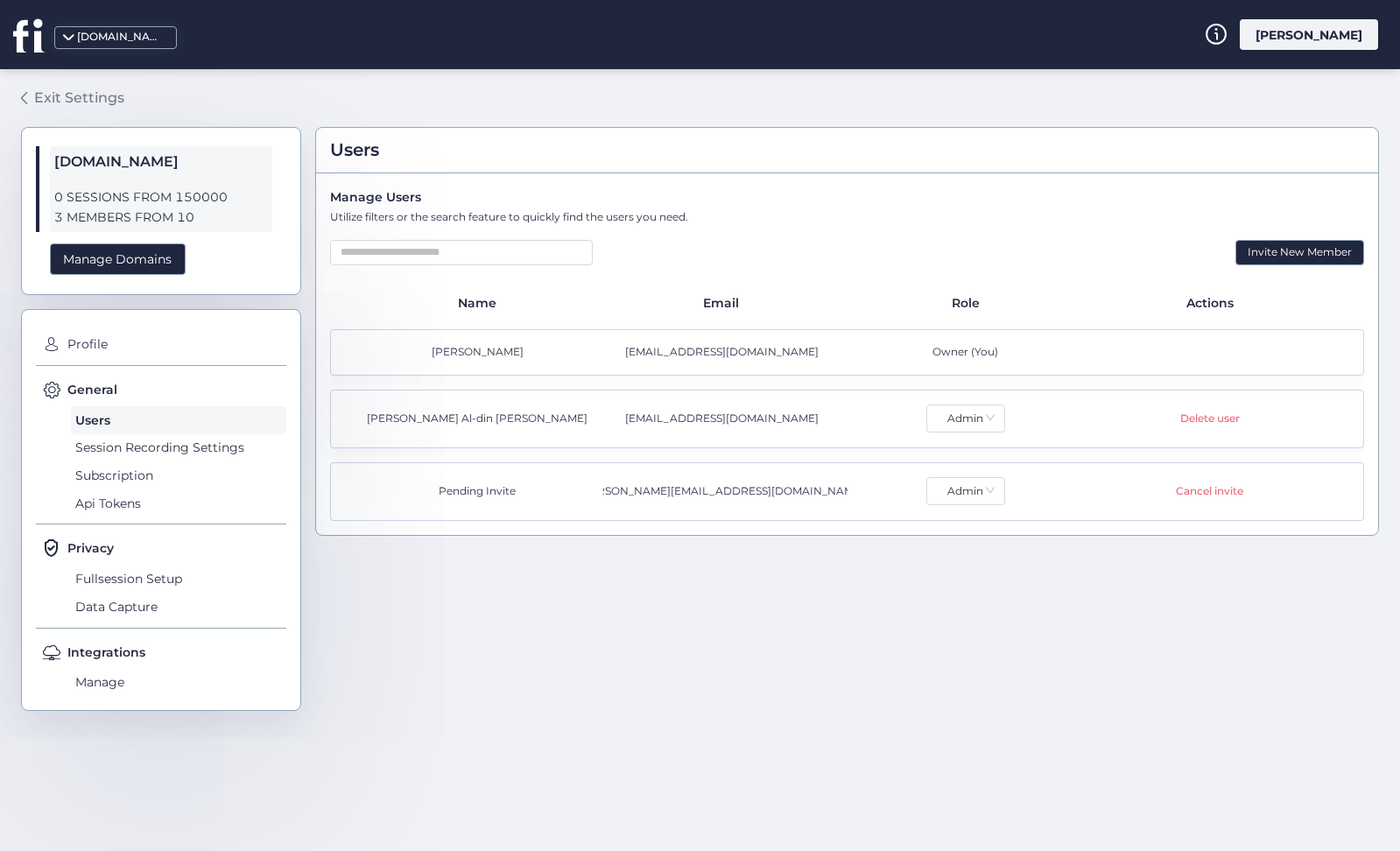
click at [73, 102] on div "Exit Settings" at bounding box center [79, 97] width 90 height 22
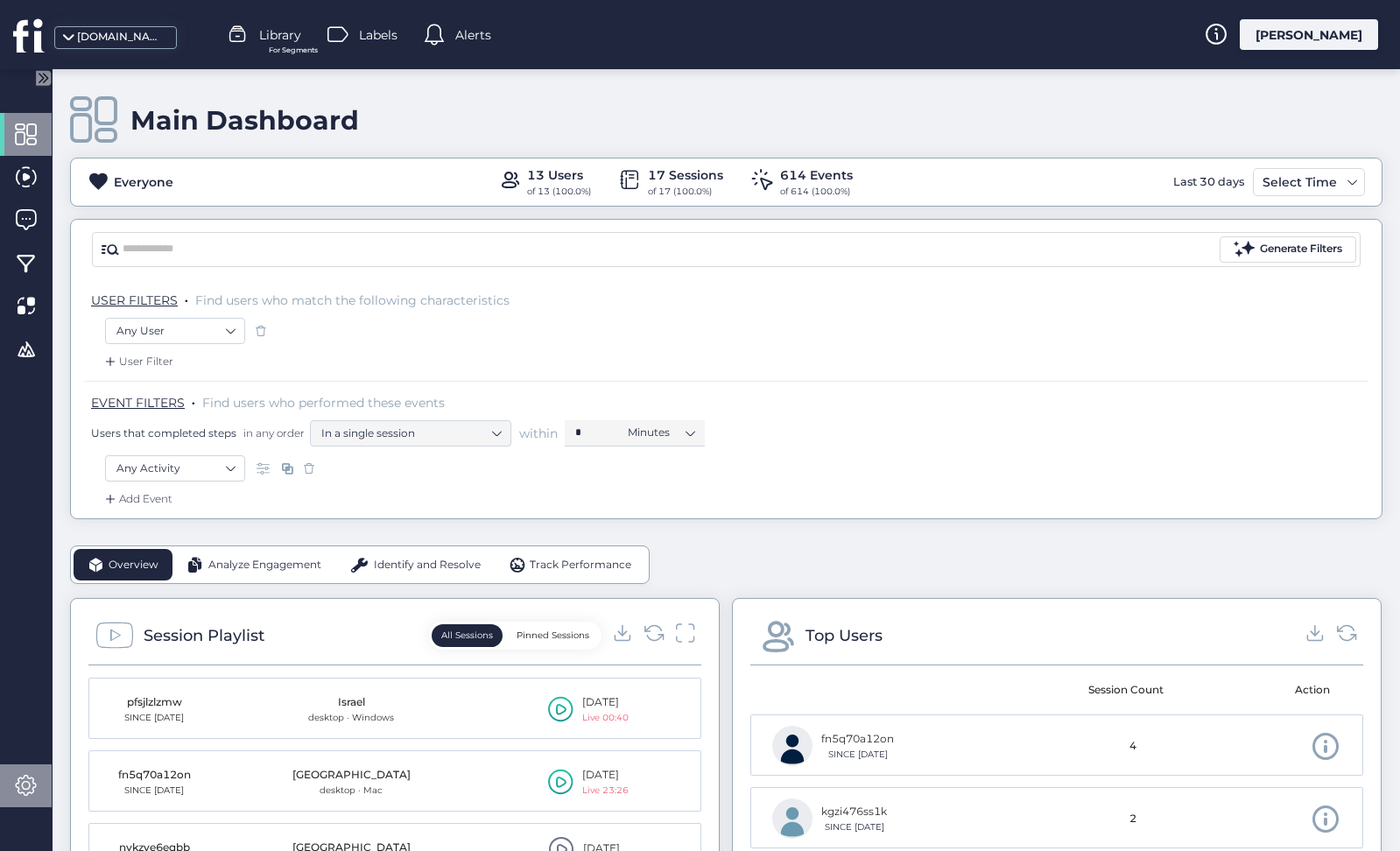
click at [40, 781] on div at bounding box center [25, 786] width 52 height 43
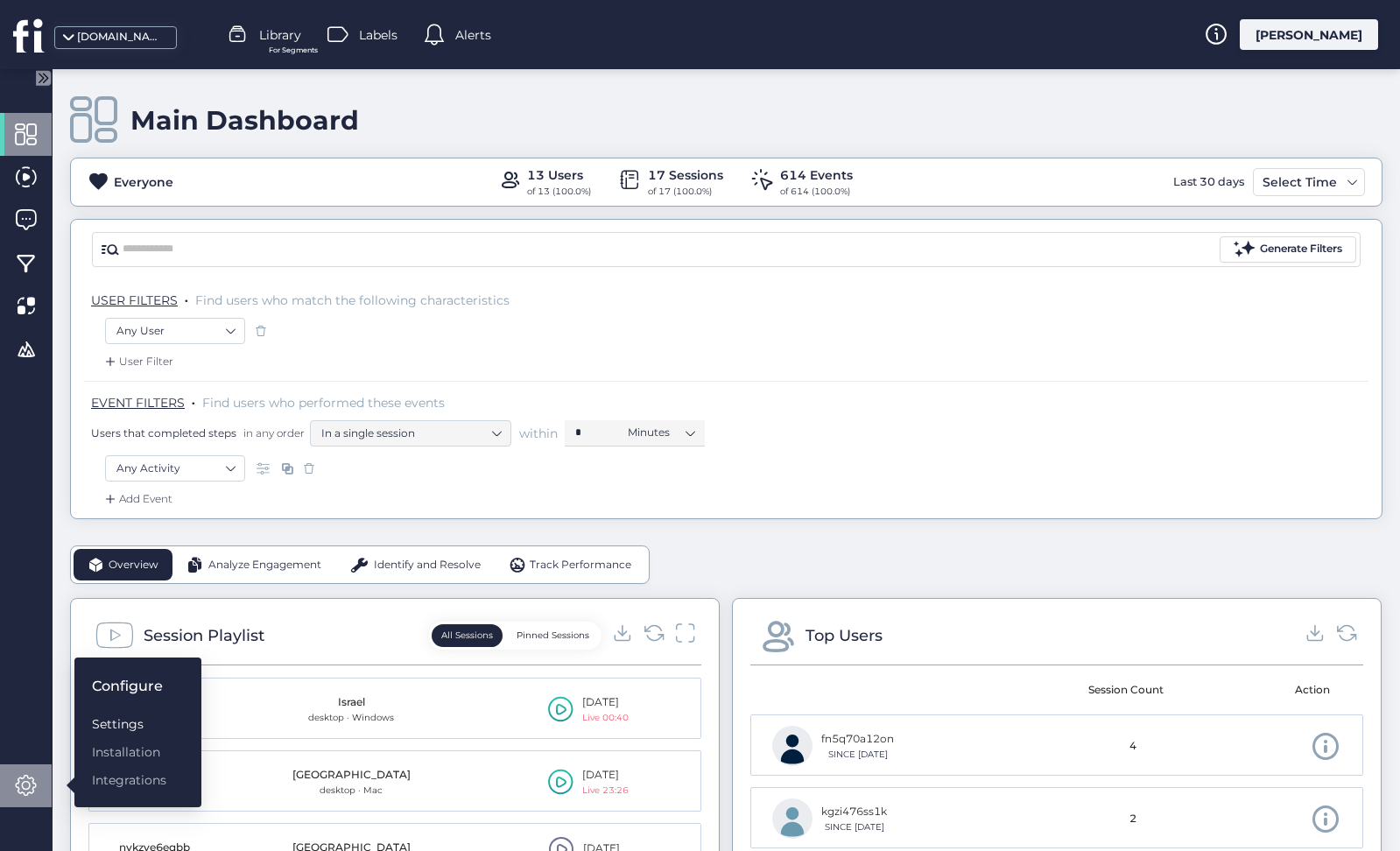
click at [125, 727] on div "Settings" at bounding box center [129, 723] width 74 height 20
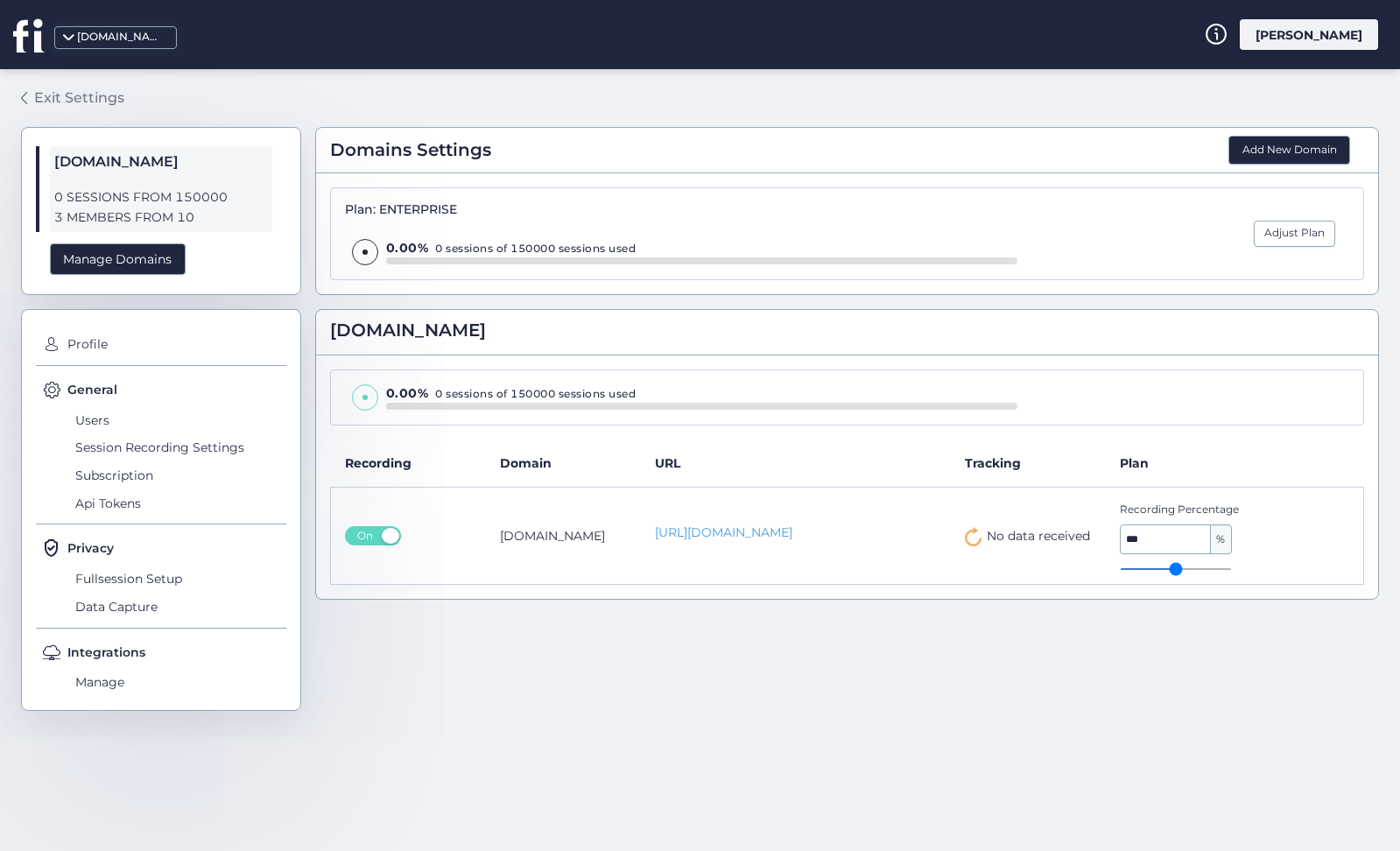
click at [78, 96] on div "Exit Settings" at bounding box center [79, 97] width 90 height 22
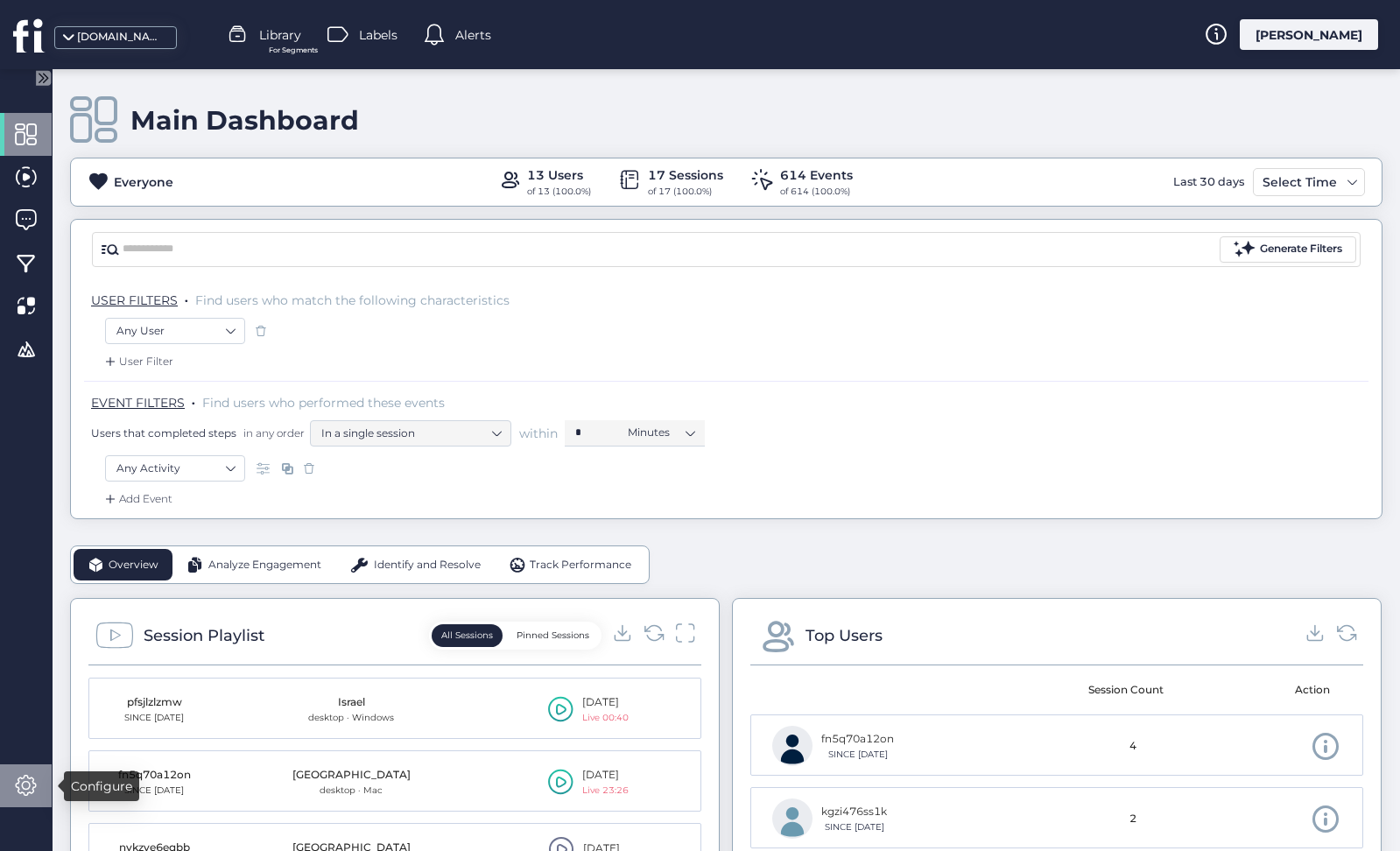
click at [30, 781] on span at bounding box center [25, 785] width 22 height 22
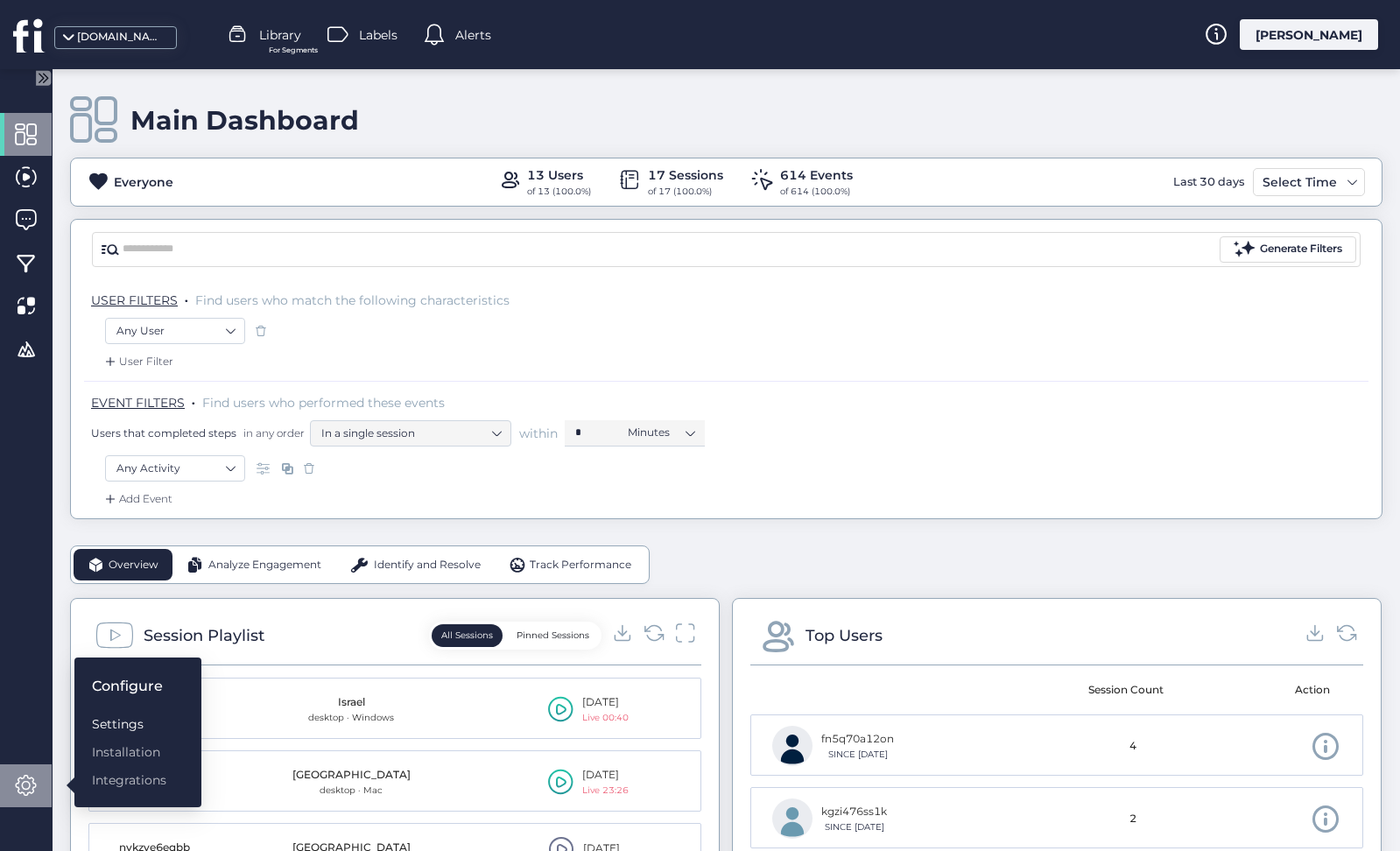
click at [148, 726] on div "Settings" at bounding box center [129, 723] width 74 height 20
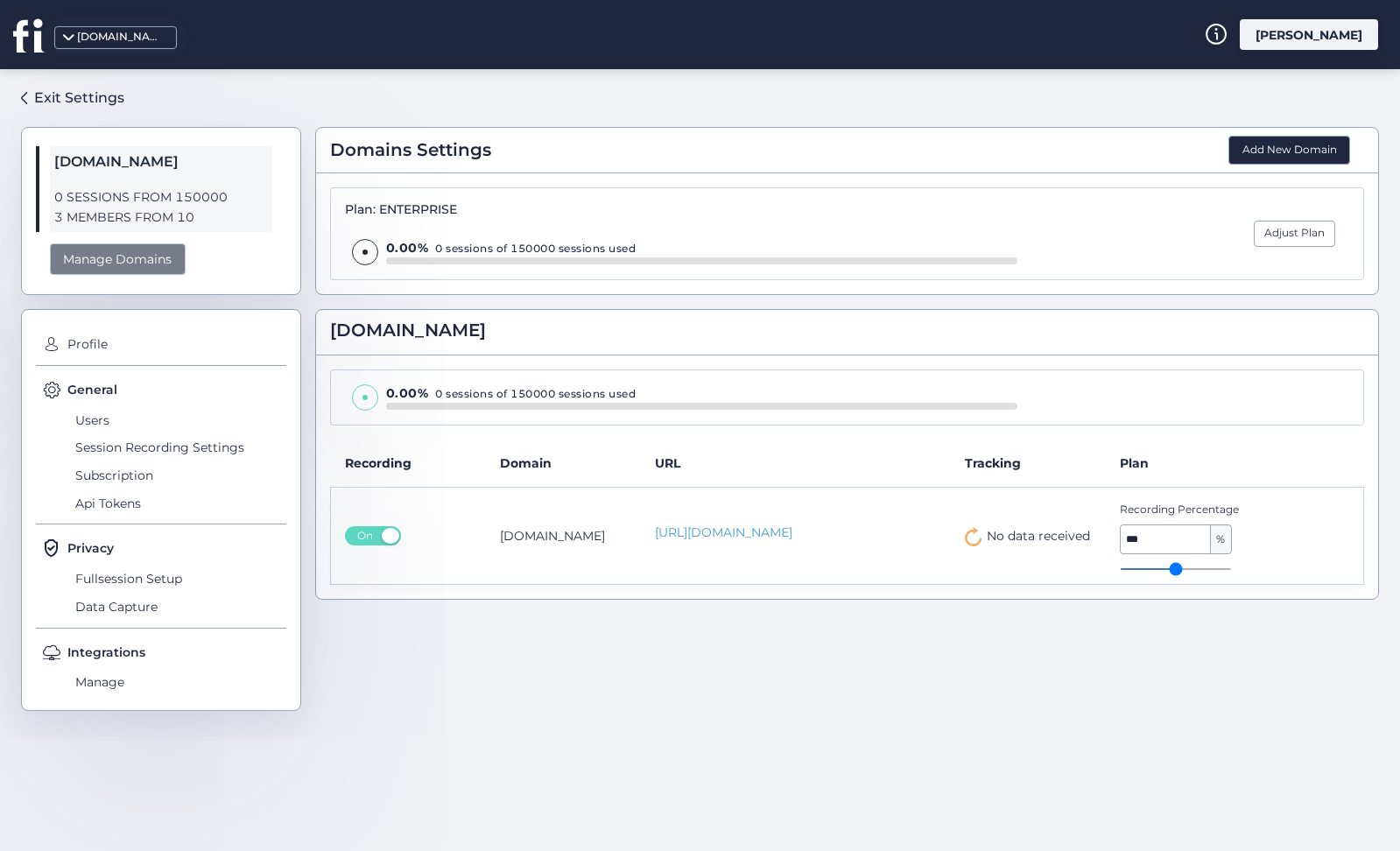
click at [160, 262] on div "Manage Domains" at bounding box center [117, 259] width 135 height 32
click at [94, 426] on span "Users" at bounding box center [178, 420] width 215 height 28
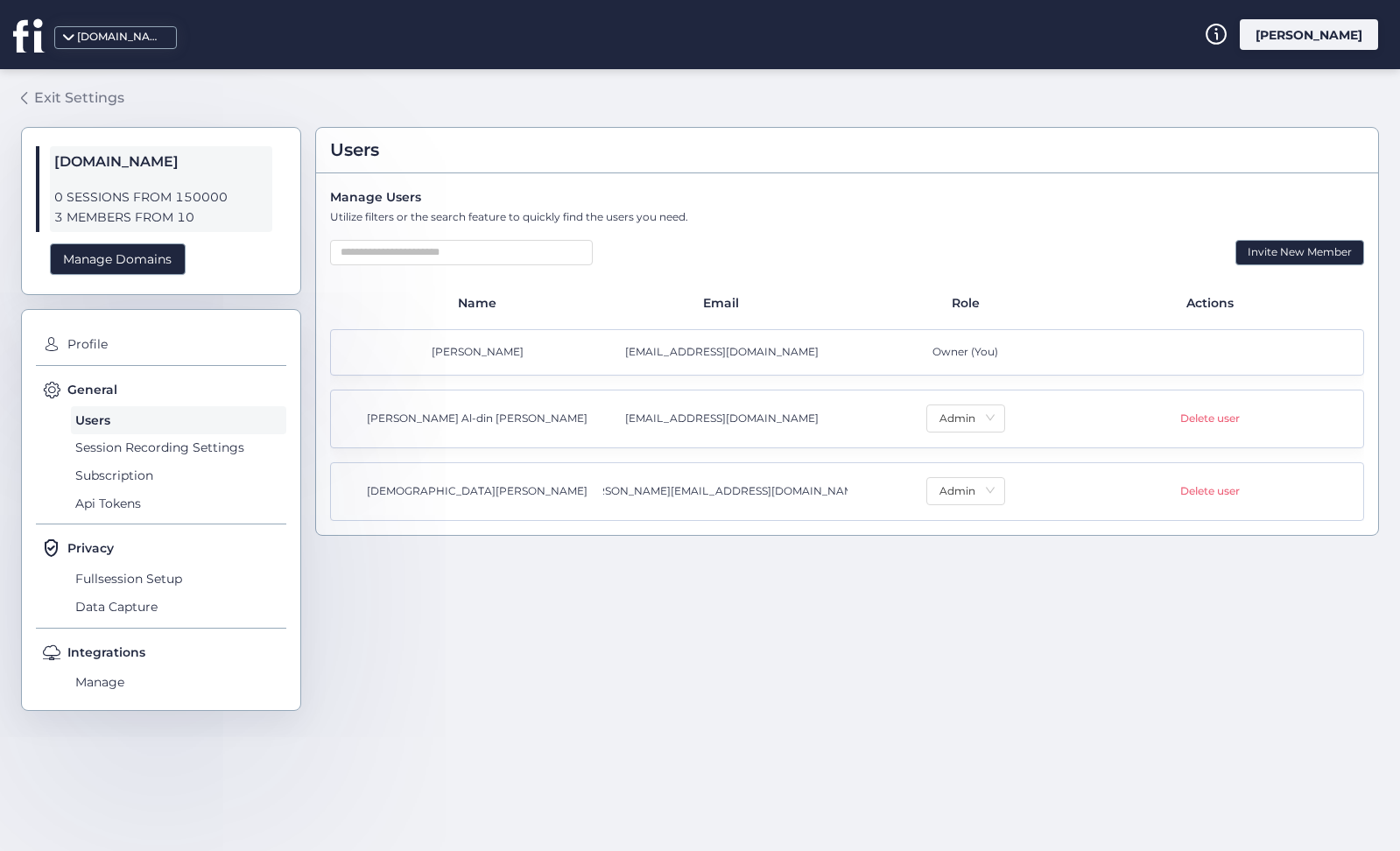
click at [54, 95] on div "Exit Settings" at bounding box center [79, 97] width 90 height 22
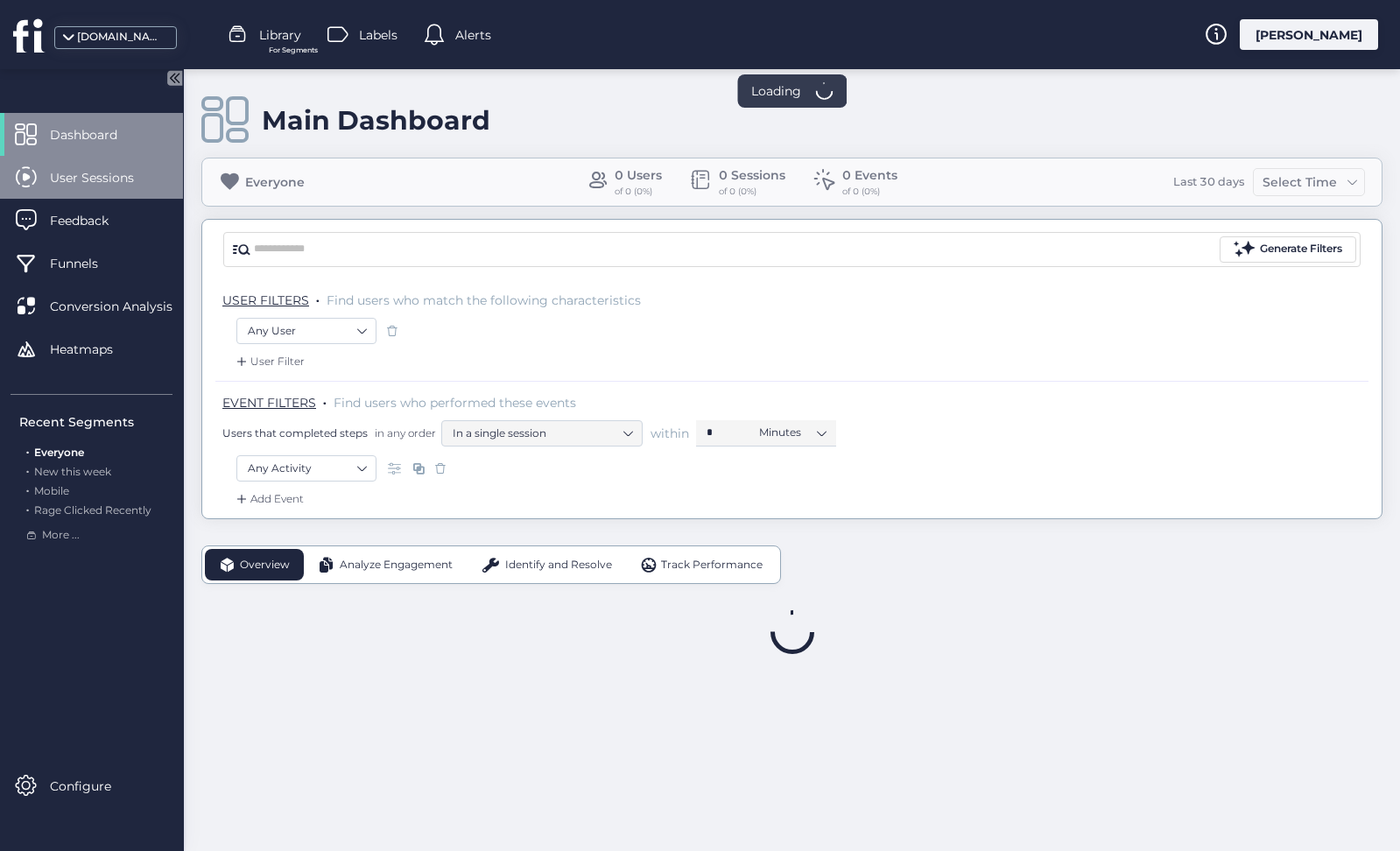
click at [140, 163] on div "User Sessions" at bounding box center [91, 178] width 183 height 43
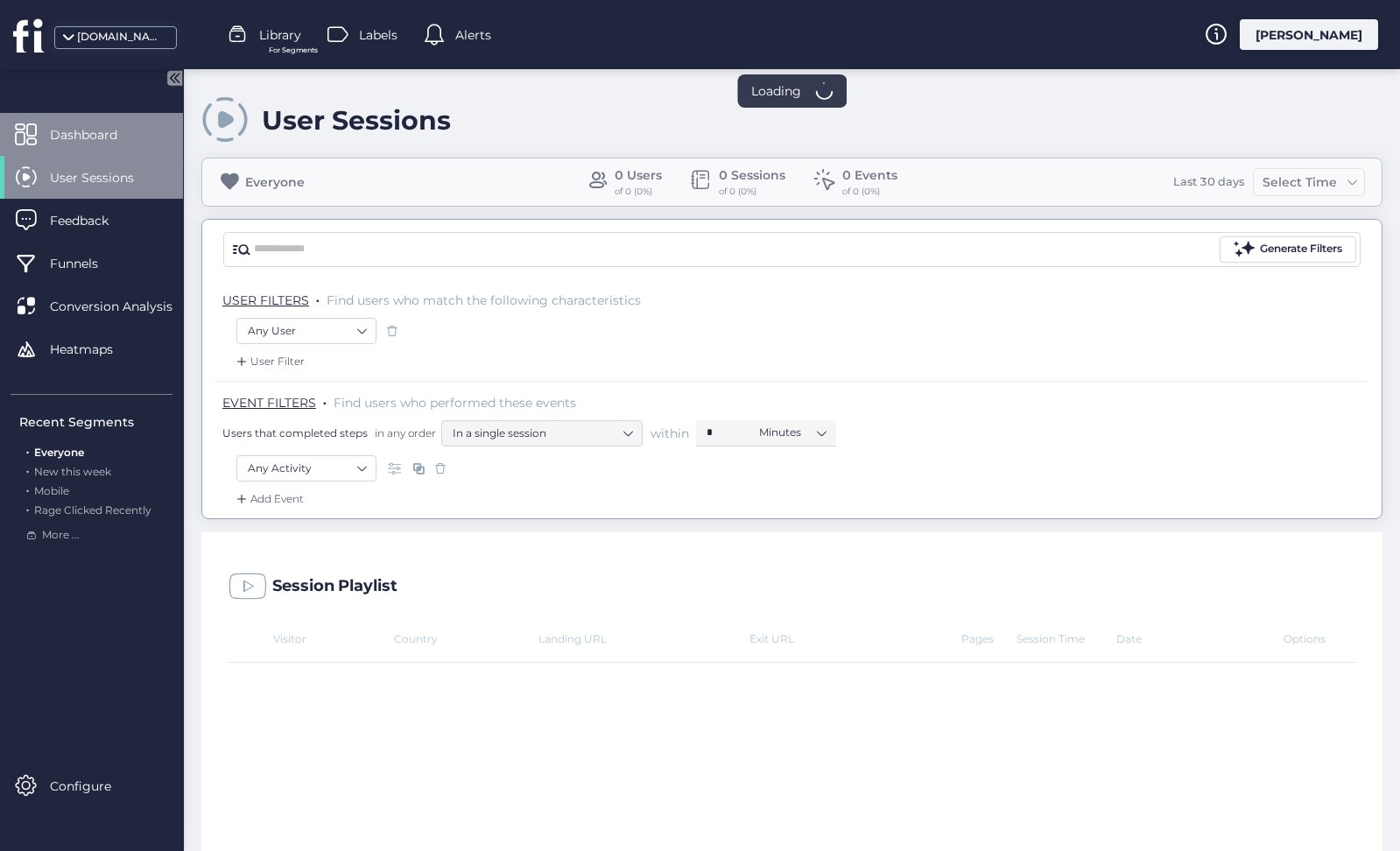
click at [135, 134] on span "Dashboard" at bounding box center [97, 134] width 94 height 20
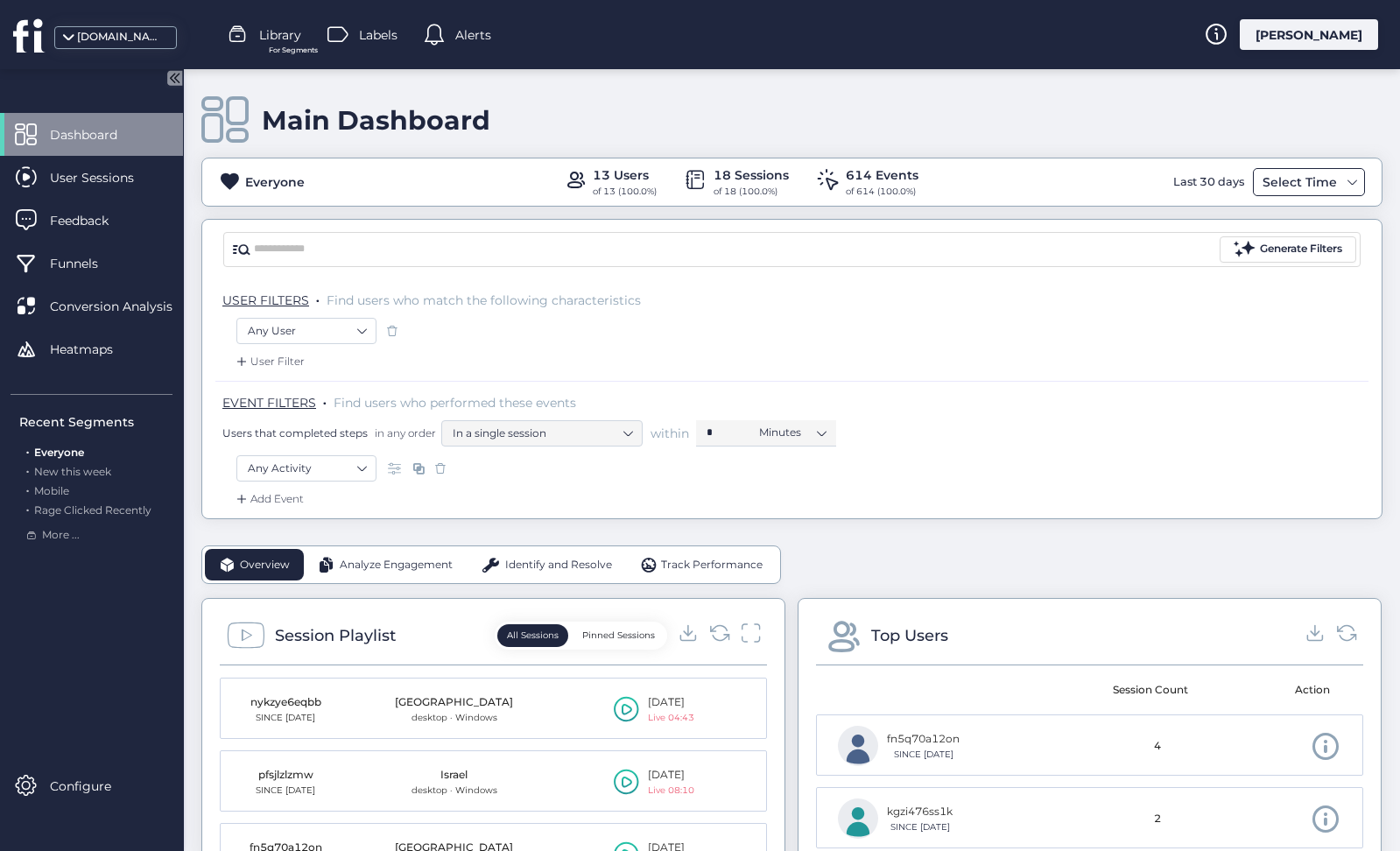
click at [1299, 174] on div "Select Time" at bounding box center [1299, 182] width 84 height 21
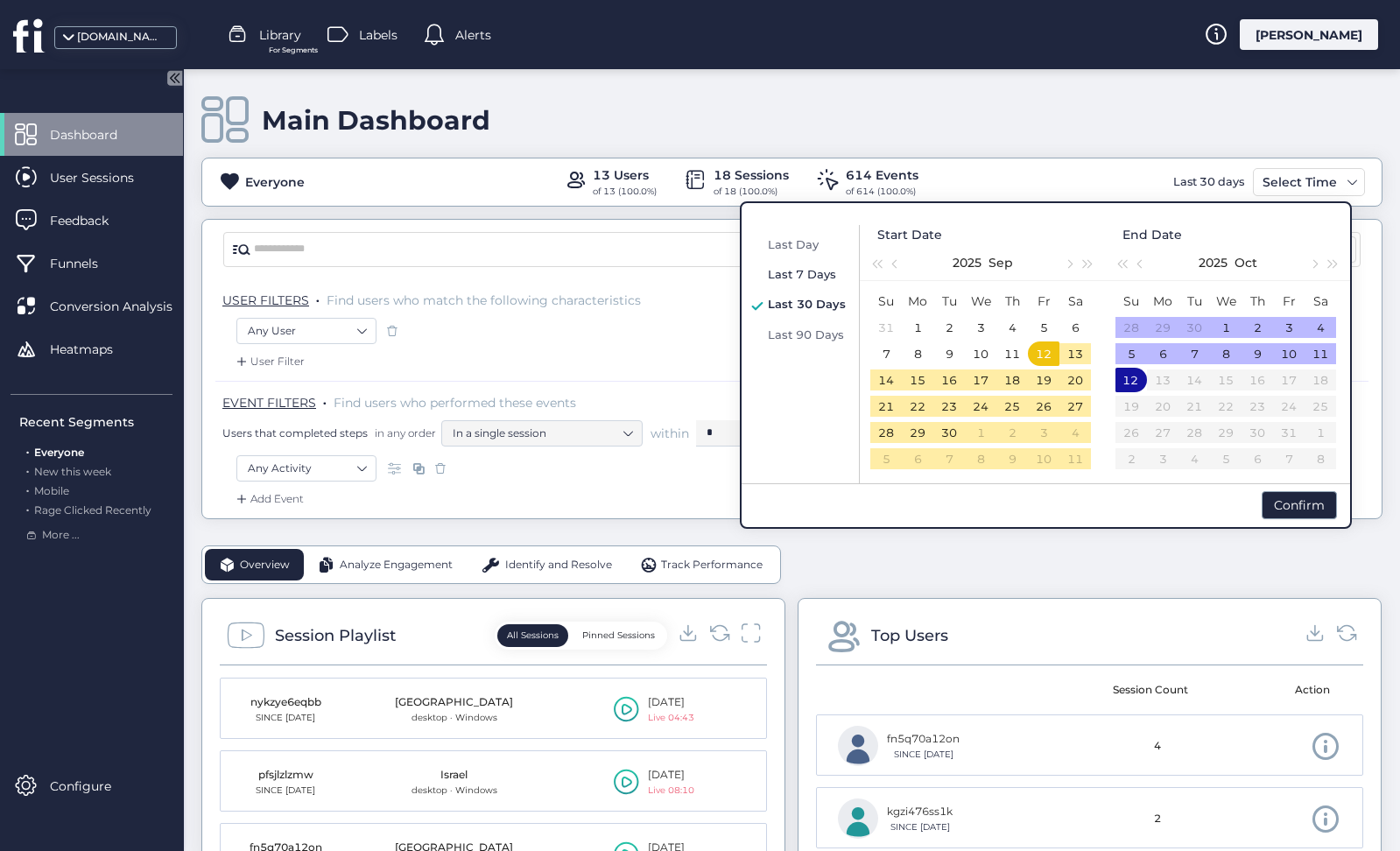
click at [818, 271] on span "Last 7 Days" at bounding box center [801, 273] width 69 height 14
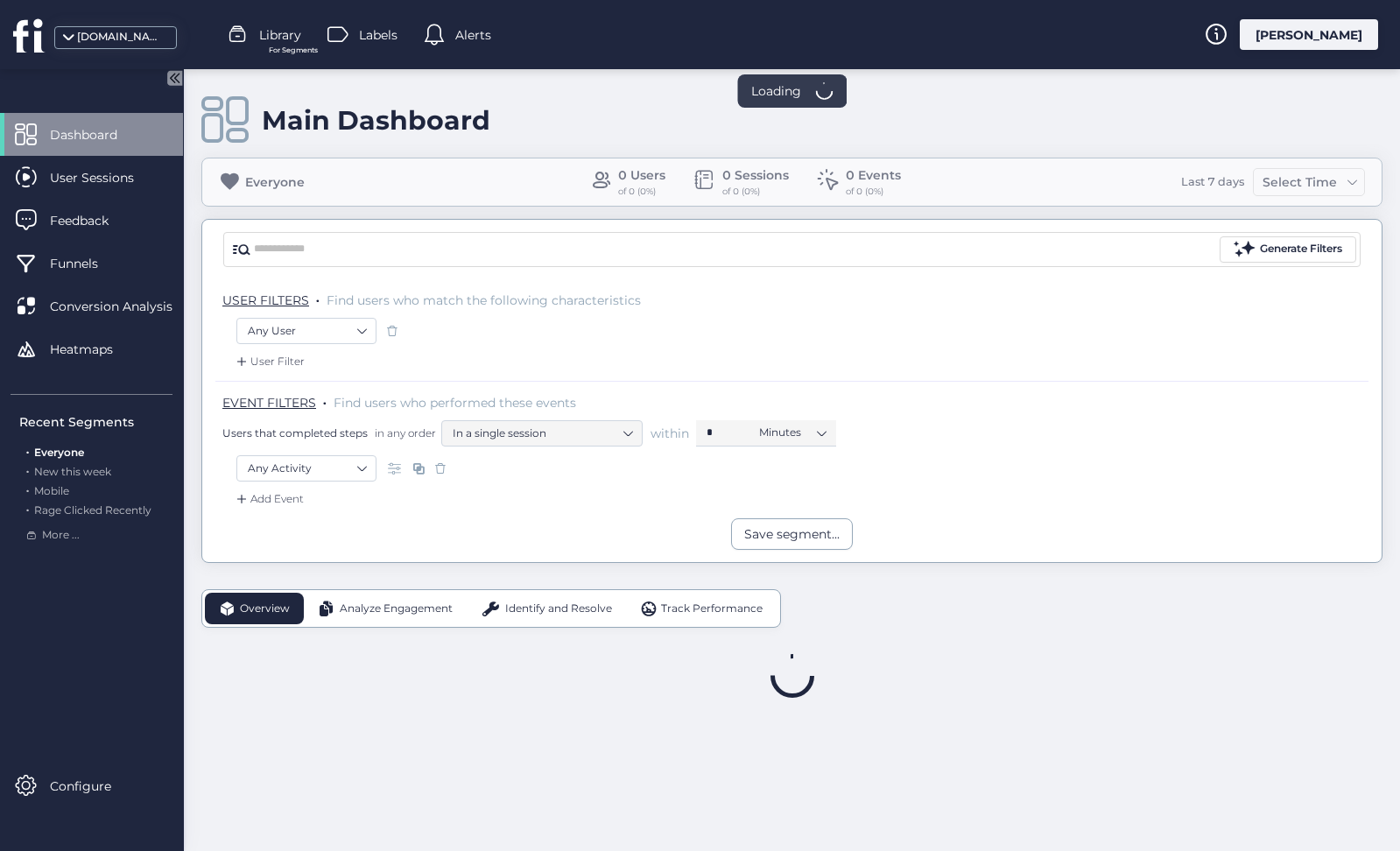
click at [1310, 33] on div "[PERSON_NAME]" at bounding box center [1309, 35] width 138 height 31
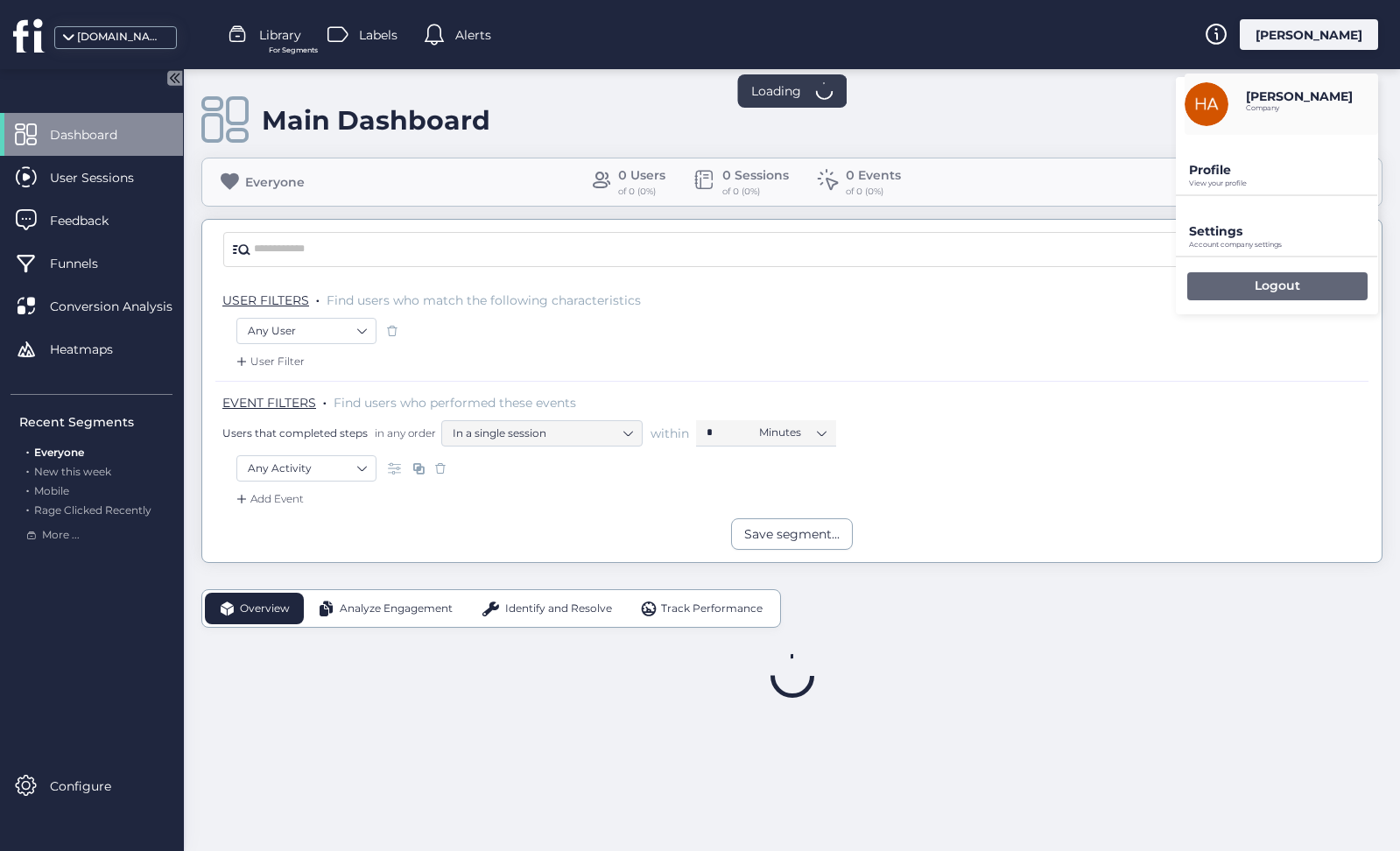
click at [1240, 295] on div "Logout" at bounding box center [1278, 286] width 180 height 28
